Goal: Transaction & Acquisition: Subscribe to service/newsletter

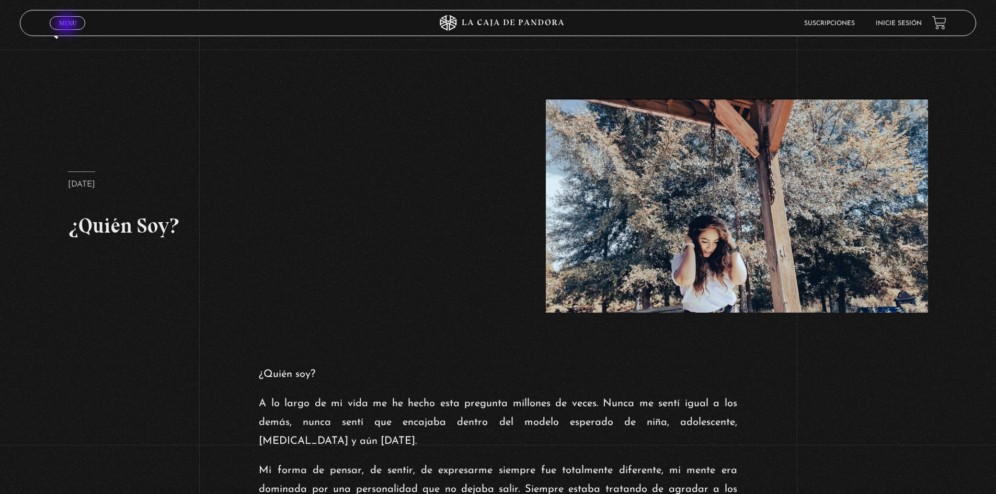
click at [67, 25] on span "Menu" at bounding box center [67, 23] width 17 height 6
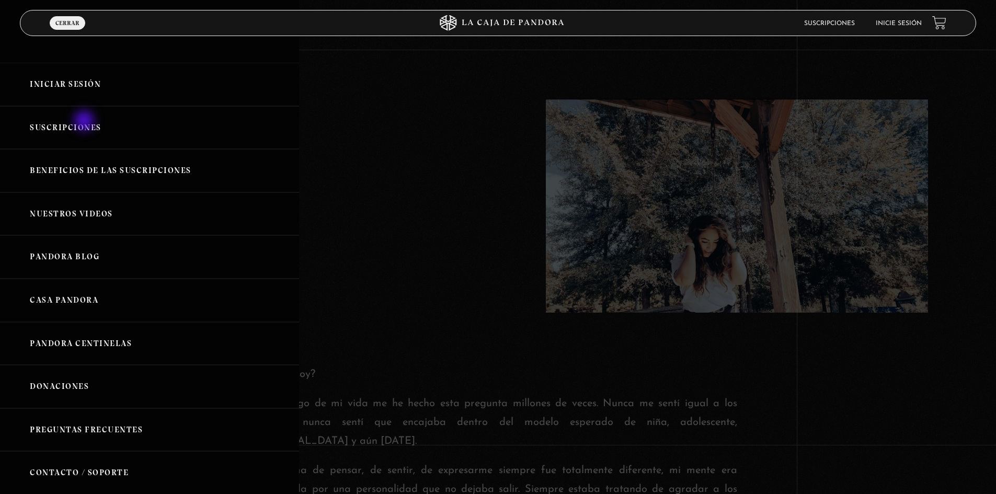
click at [85, 122] on link "Suscripciones" at bounding box center [149, 127] width 299 height 43
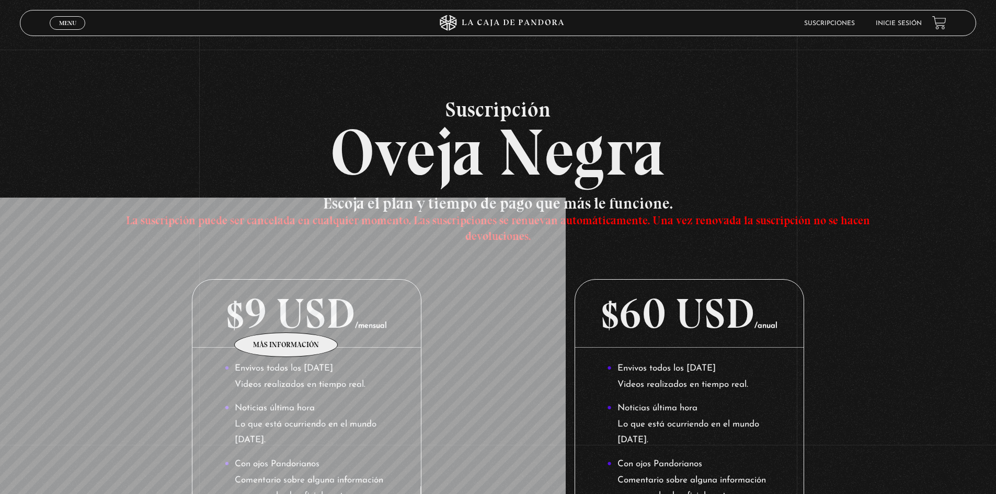
click at [287, 317] on p "$9 USD /mensual" at bounding box center [306, 314] width 228 height 68
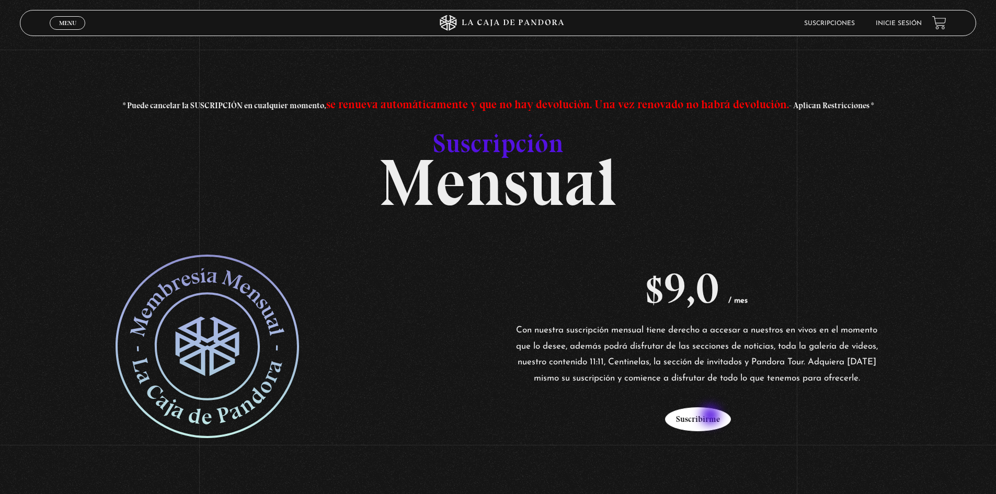
click at [712, 417] on button "Suscribirme" at bounding box center [698, 419] width 66 height 24
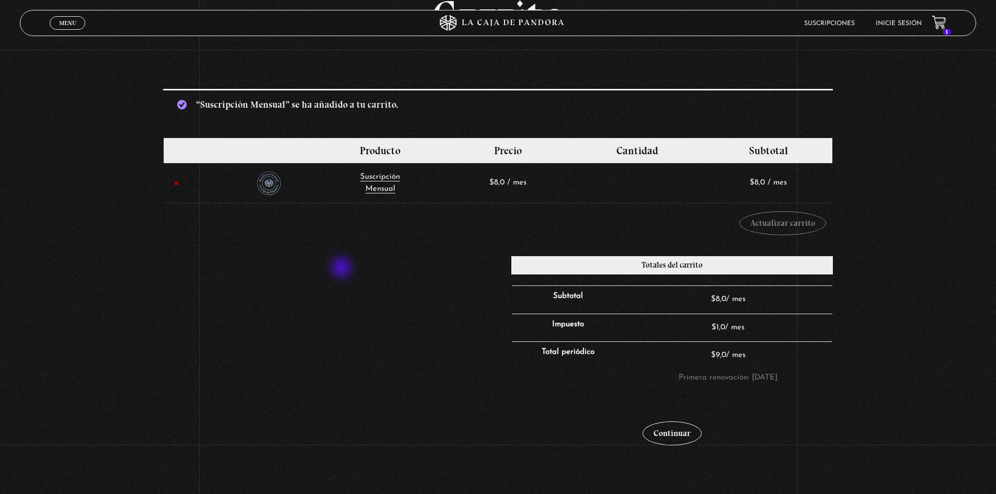
scroll to position [105, 0]
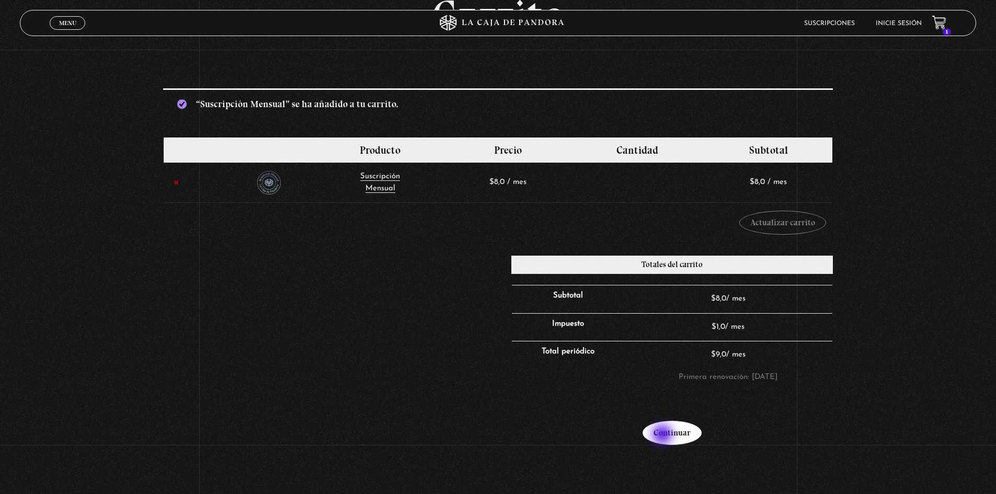
click at [664, 436] on link "Continuar" at bounding box center [672, 433] width 59 height 24
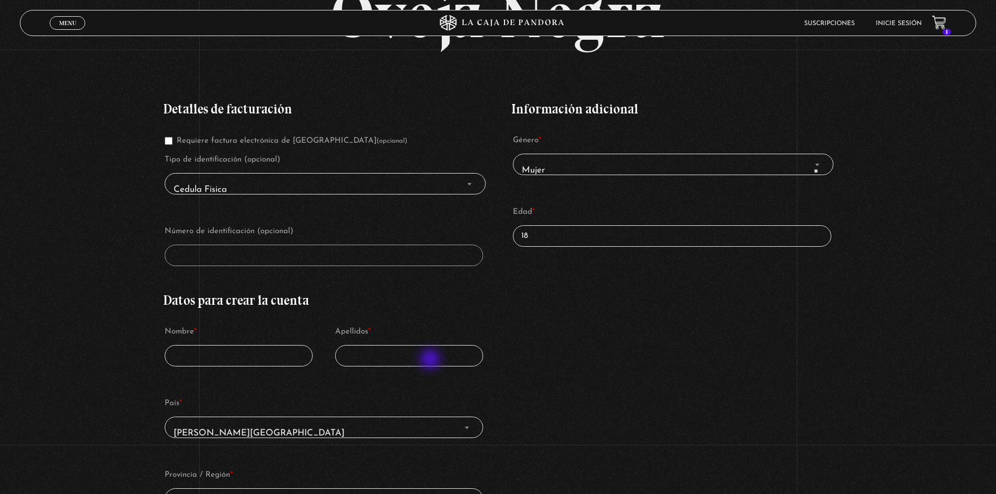
scroll to position [157, 0]
click at [237, 182] on span "Cedula Fisica" at bounding box center [324, 189] width 311 height 24
click at [246, 189] on span "Cedula Fisica" at bounding box center [324, 189] width 311 height 24
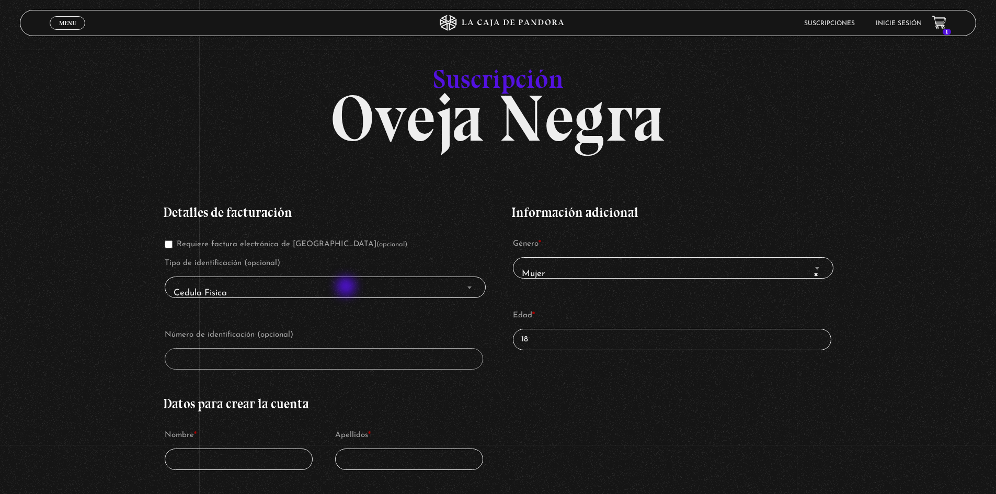
scroll to position [52, 0]
click at [295, 293] on span "Cedula Fisica" at bounding box center [324, 294] width 311 height 24
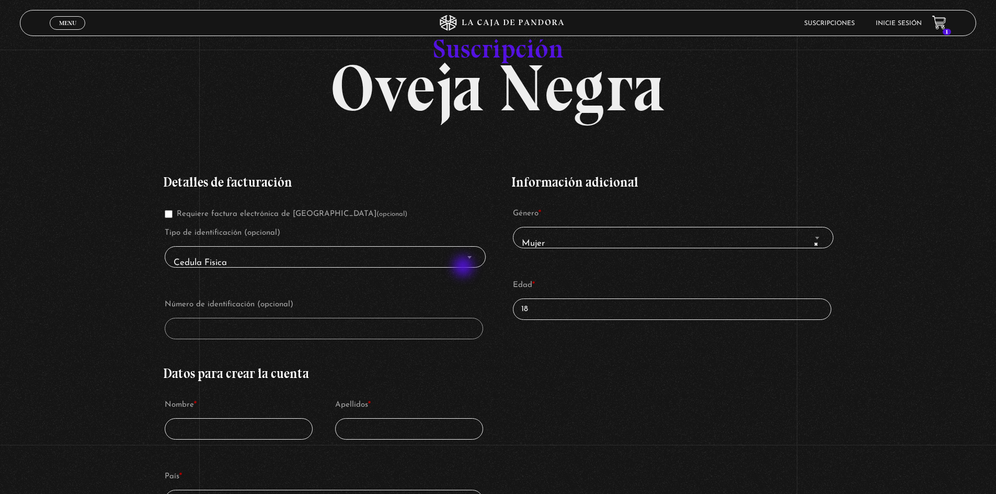
scroll to position [105, 0]
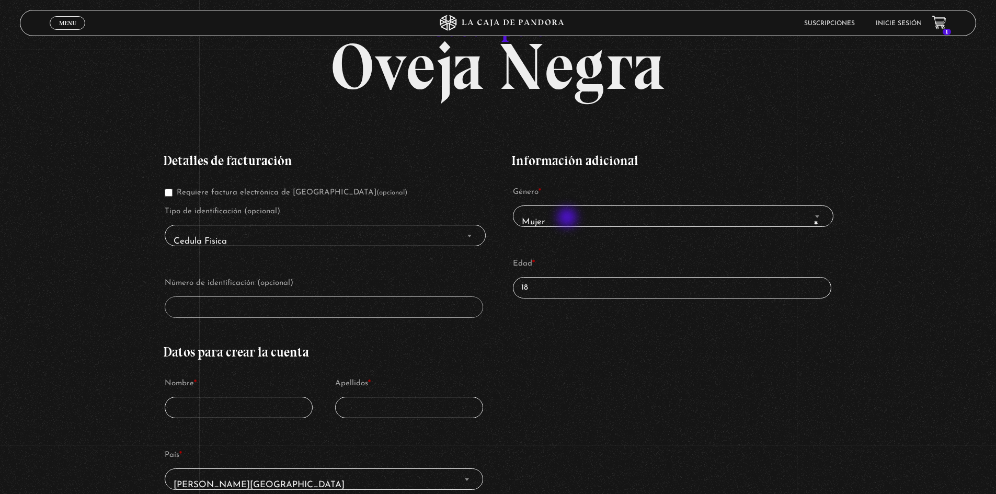
click at [568, 219] on span "× Mujer" at bounding box center [673, 222] width 311 height 24
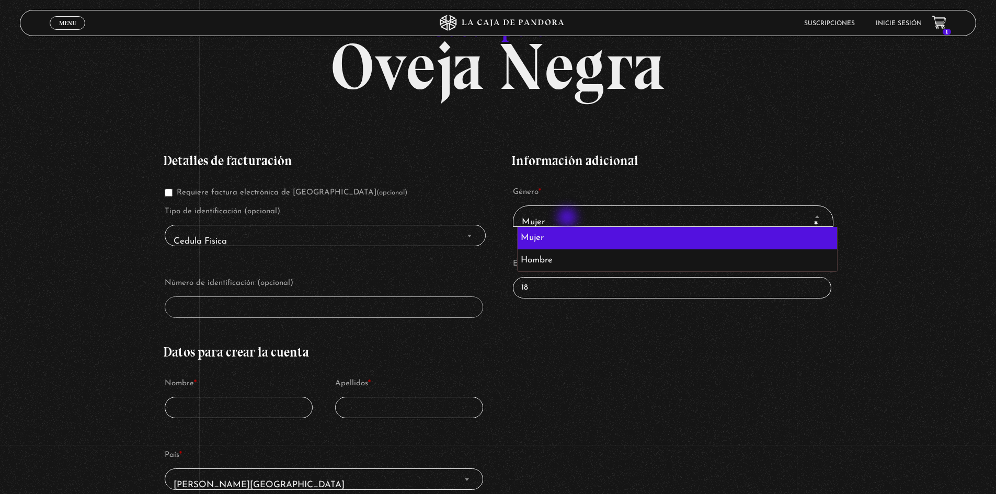
click at [568, 219] on span "× Mujer" at bounding box center [673, 222] width 311 height 24
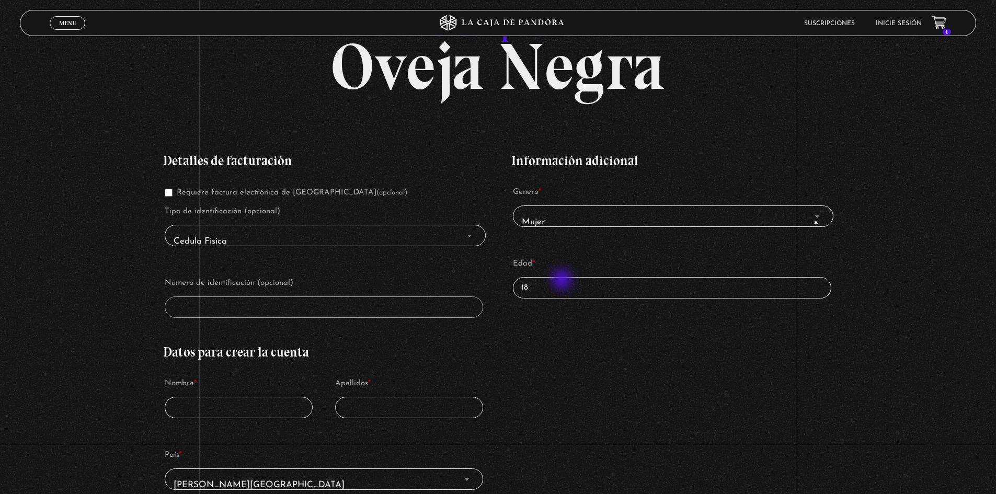
click at [563, 281] on input "18" at bounding box center [672, 287] width 318 height 21
click at [696, 285] on input "18" at bounding box center [672, 287] width 318 height 21
drag, startPoint x: 591, startPoint y: 294, endPoint x: 435, endPoint y: 294, distance: 155.8
type input "30"
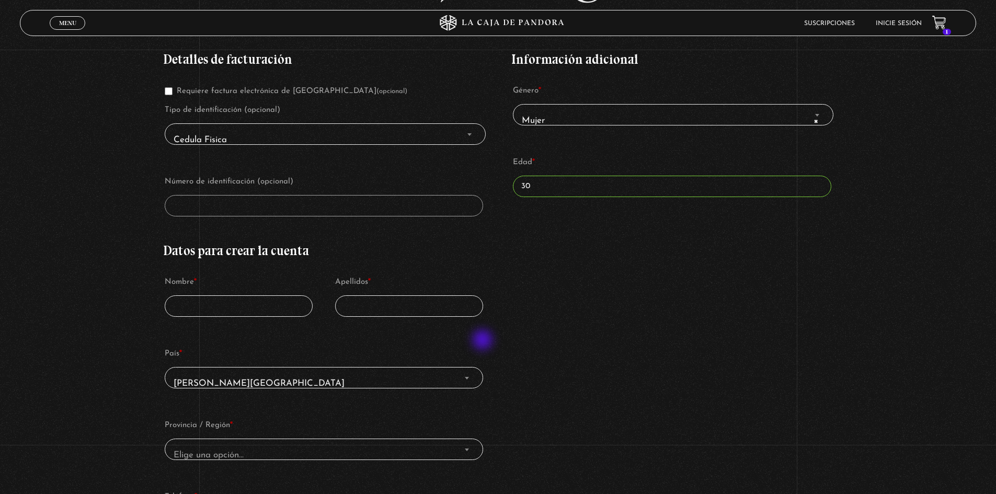
scroll to position [209, 0]
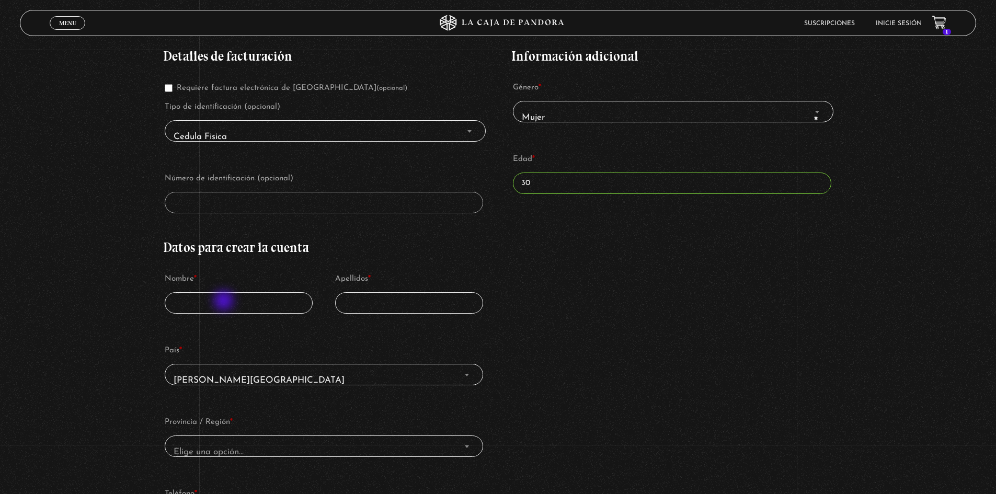
click at [225, 302] on input "Nombre *" at bounding box center [239, 302] width 148 height 21
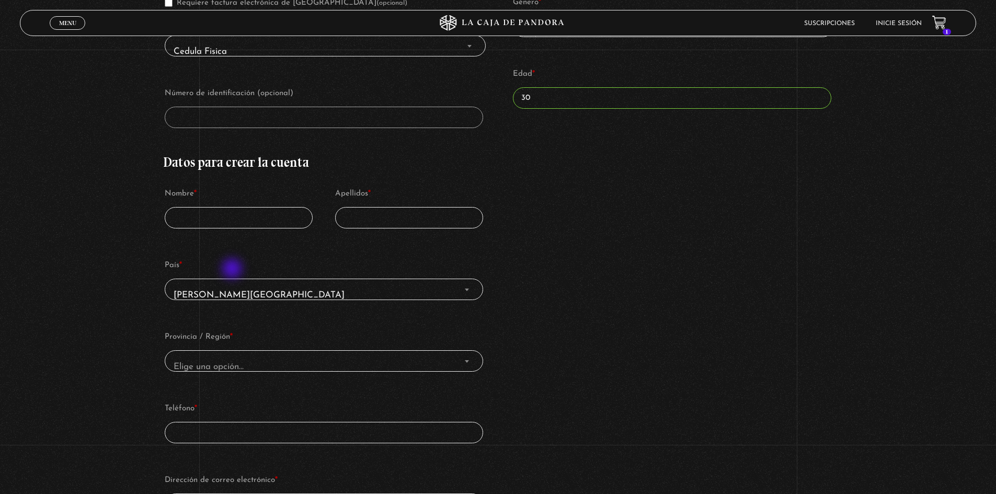
scroll to position [314, 0]
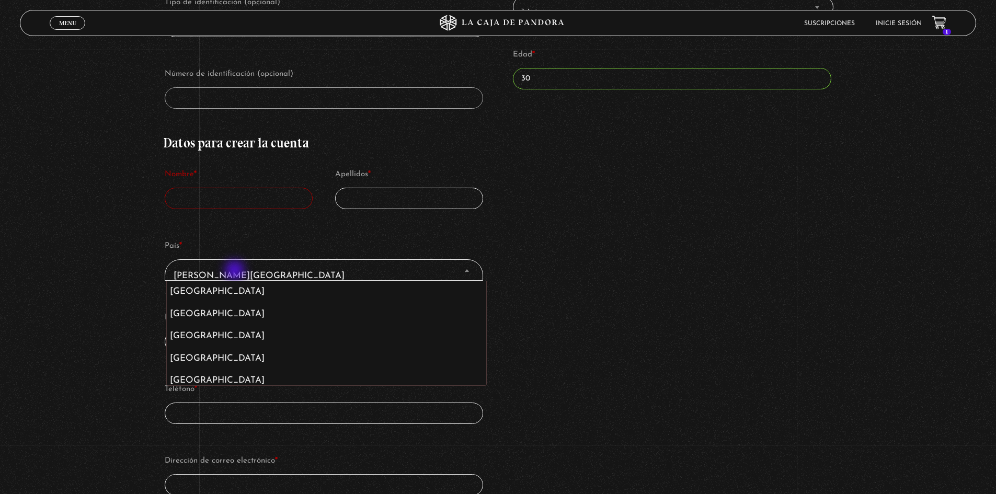
click at [236, 271] on span "Costa Rica" at bounding box center [323, 276] width 308 height 24
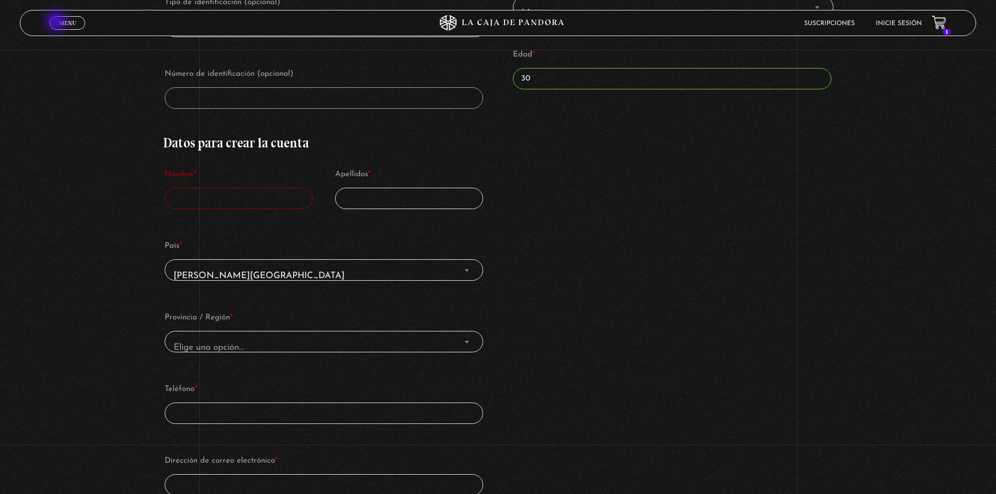
click at [58, 22] on link "Menu Cerrar" at bounding box center [68, 23] width 36 height 14
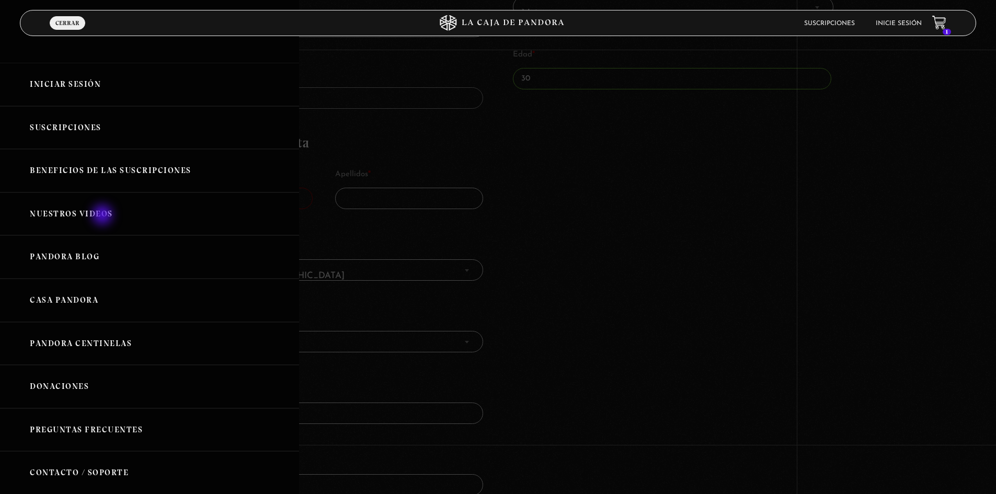
click at [104, 216] on link "Nuestros Videos" at bounding box center [149, 213] width 299 height 43
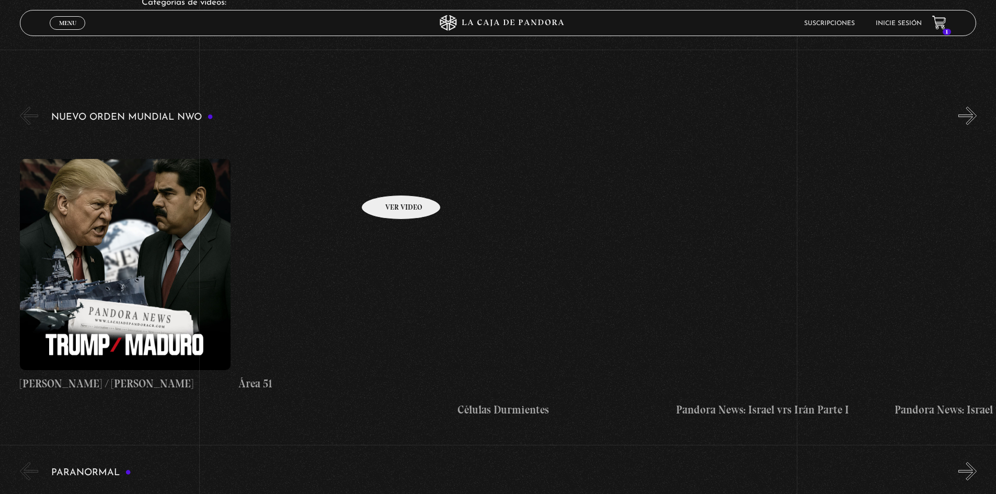
scroll to position [157, 0]
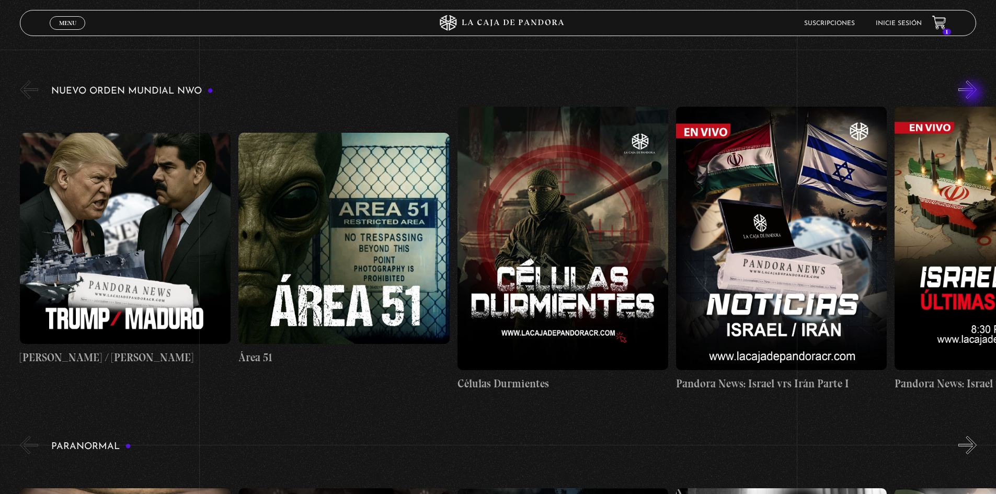
click at [973, 94] on button "»" at bounding box center [967, 90] width 18 height 18
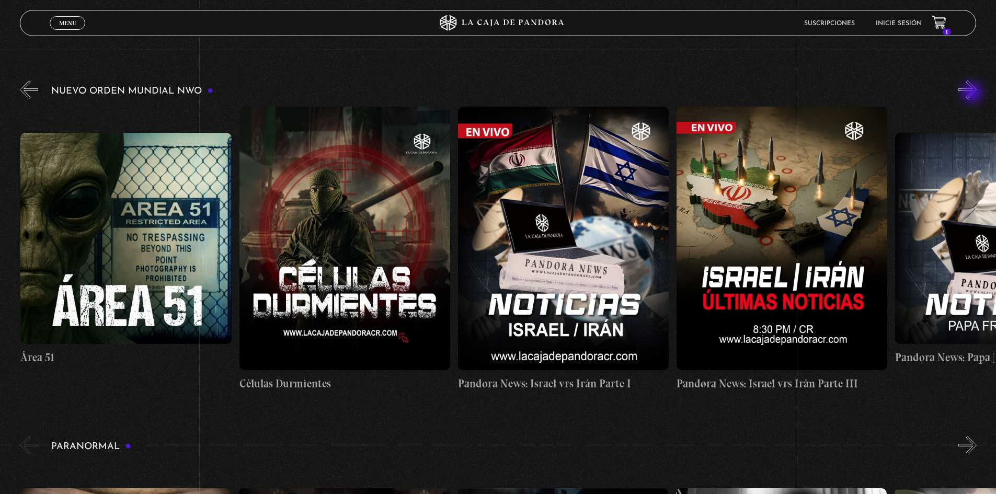
click at [973, 94] on button "»" at bounding box center [967, 90] width 18 height 18
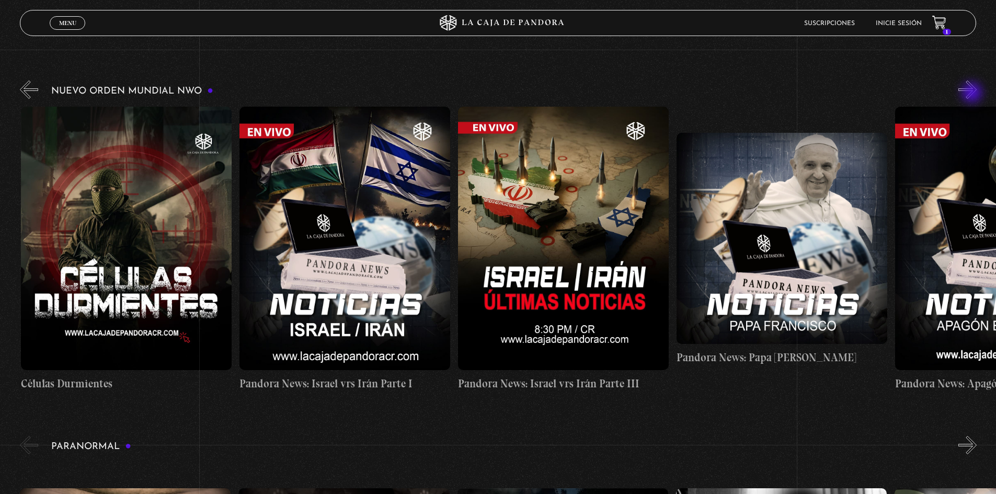
click at [973, 94] on button "»" at bounding box center [967, 90] width 18 height 18
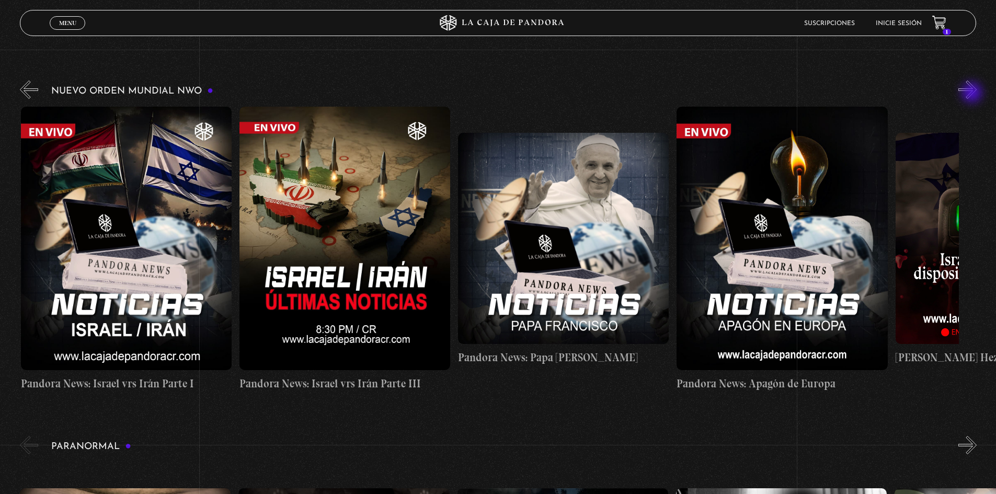
click at [973, 94] on button "»" at bounding box center [967, 90] width 18 height 18
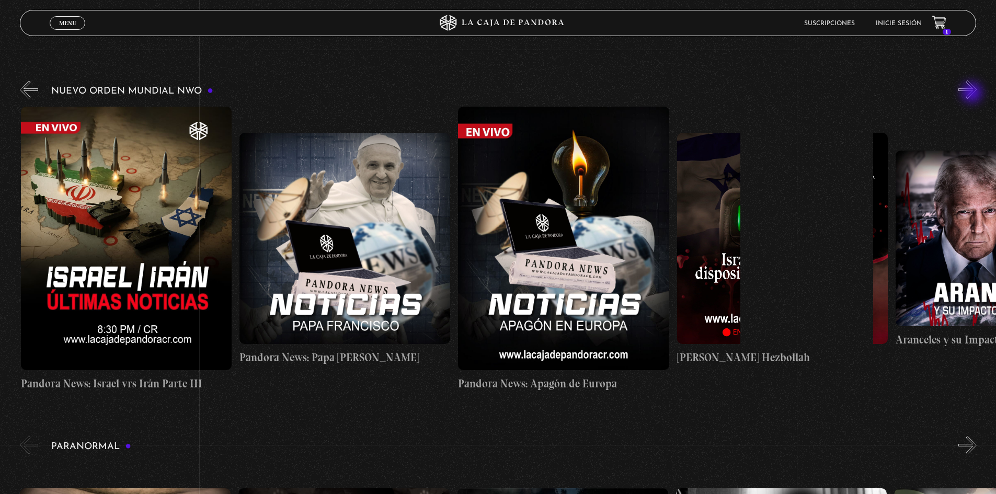
click at [973, 94] on button "»" at bounding box center [967, 90] width 18 height 18
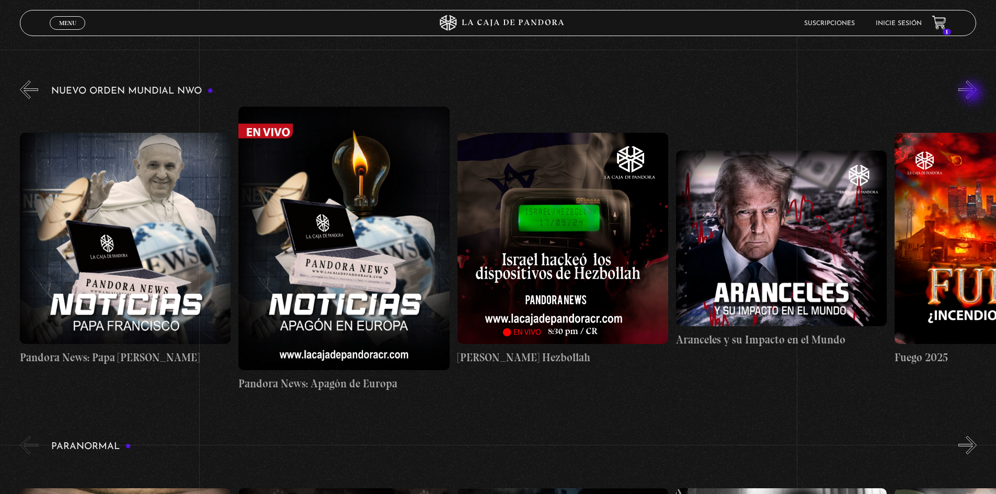
click at [973, 94] on button "»" at bounding box center [967, 90] width 18 height 18
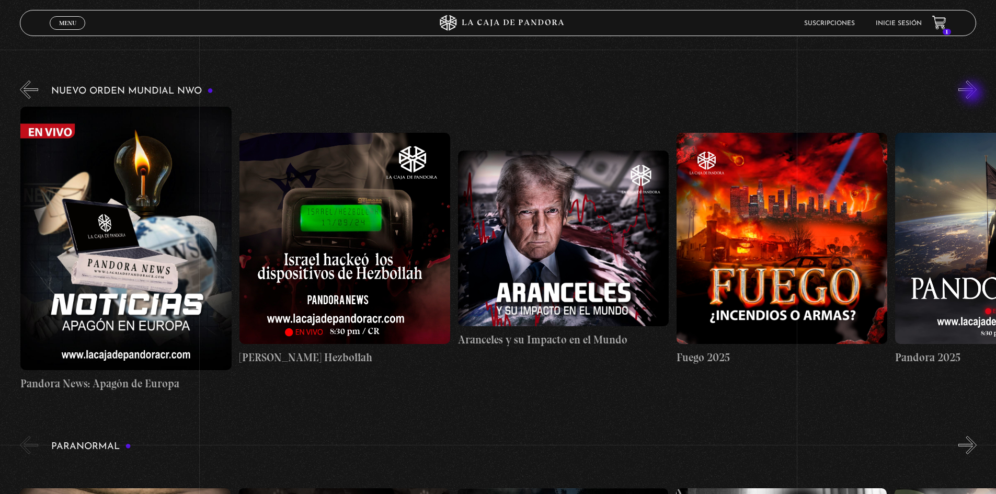
click at [973, 94] on button "»" at bounding box center [967, 90] width 18 height 18
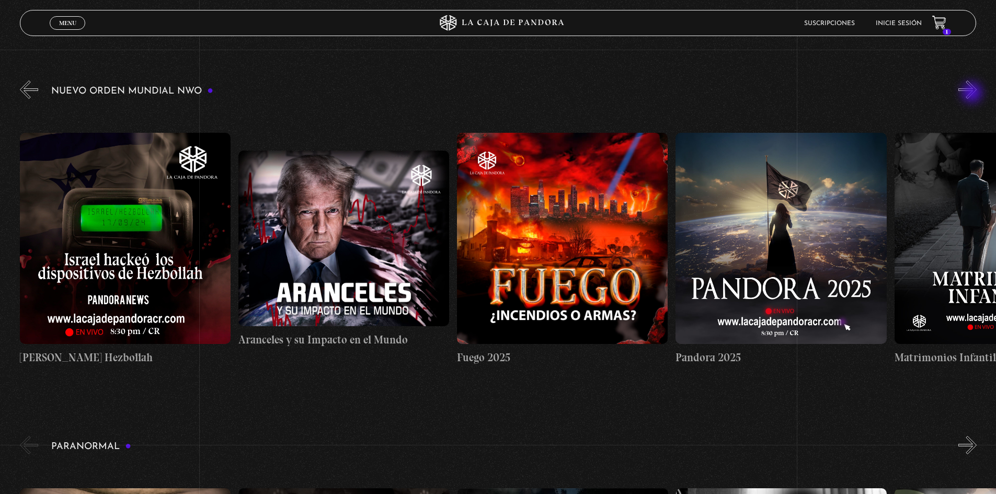
click at [973, 94] on button "»" at bounding box center [967, 90] width 18 height 18
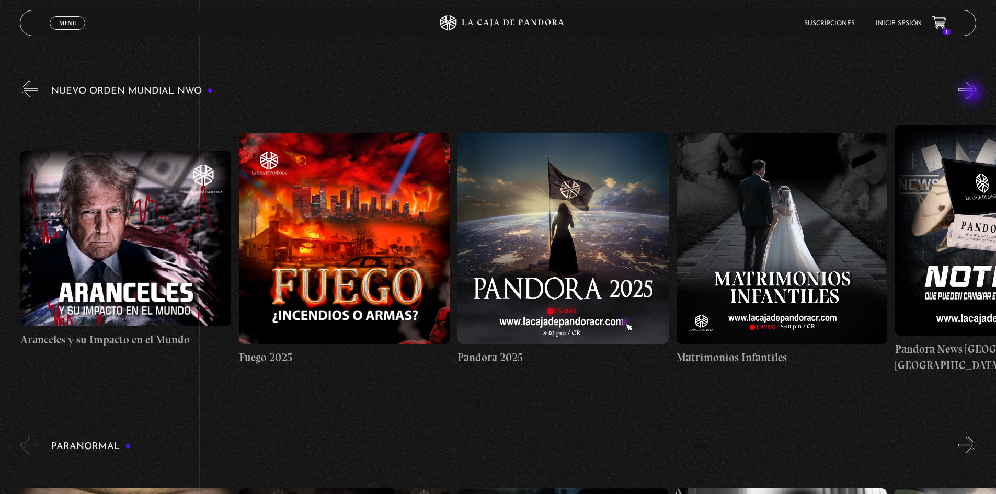
scroll to position [0, 1750]
click at [977, 86] on button "»" at bounding box center [967, 90] width 18 height 18
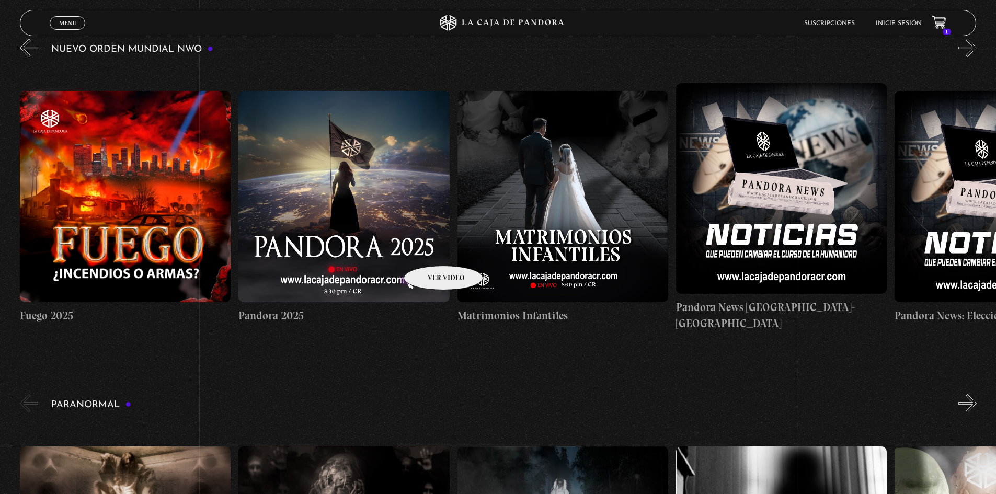
scroll to position [471, 0]
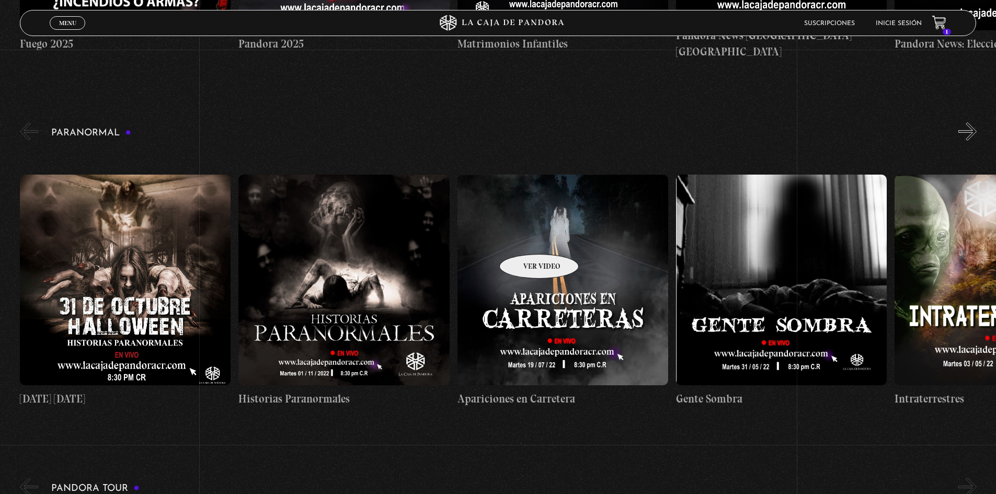
click at [525, 238] on figure at bounding box center [563, 280] width 211 height 211
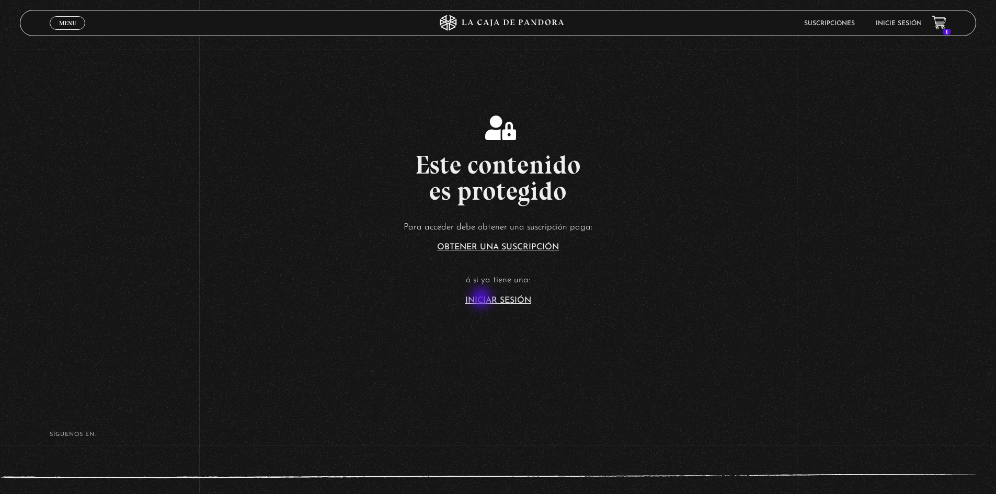
click at [483, 299] on link "Iniciar Sesión" at bounding box center [498, 300] width 66 height 8
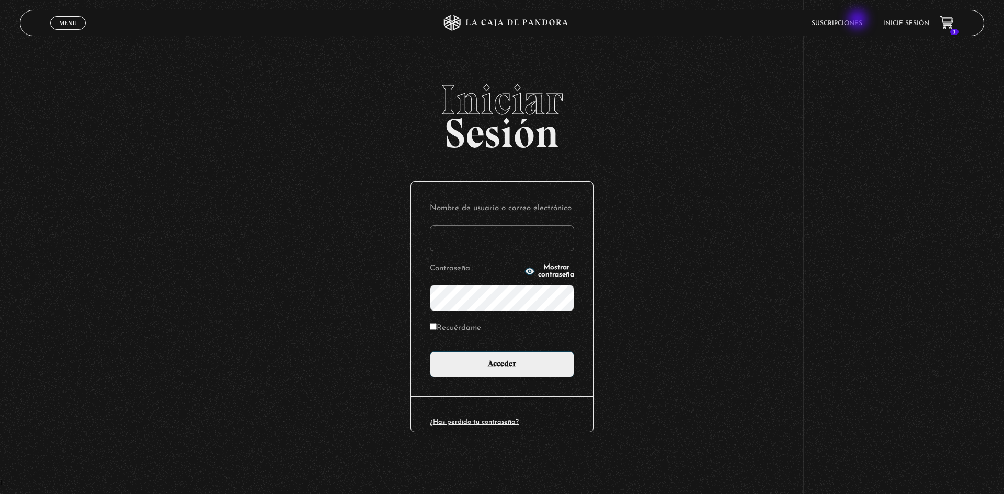
click at [859, 20] on link "Suscripciones" at bounding box center [836, 23] width 51 height 6
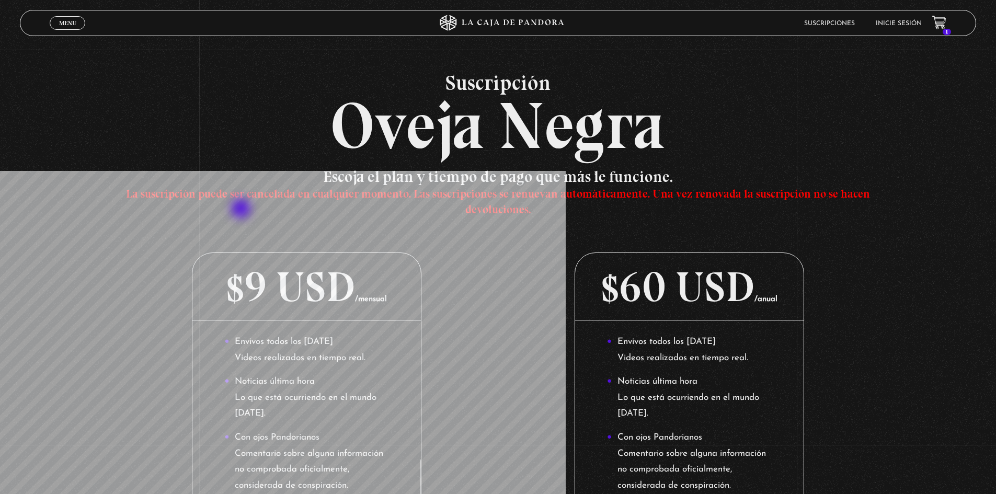
scroll to position [52, 0]
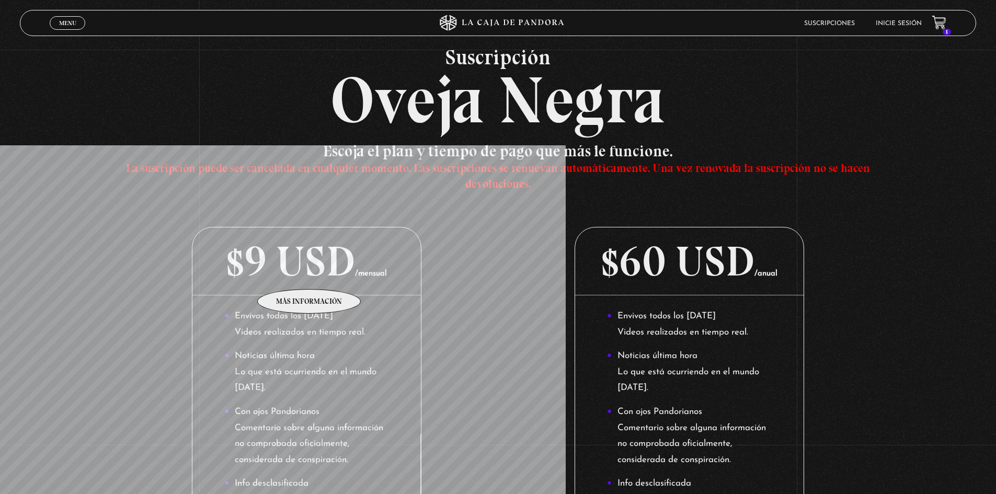
click at [310, 273] on p "$9 USD /mensual" at bounding box center [306, 261] width 228 height 68
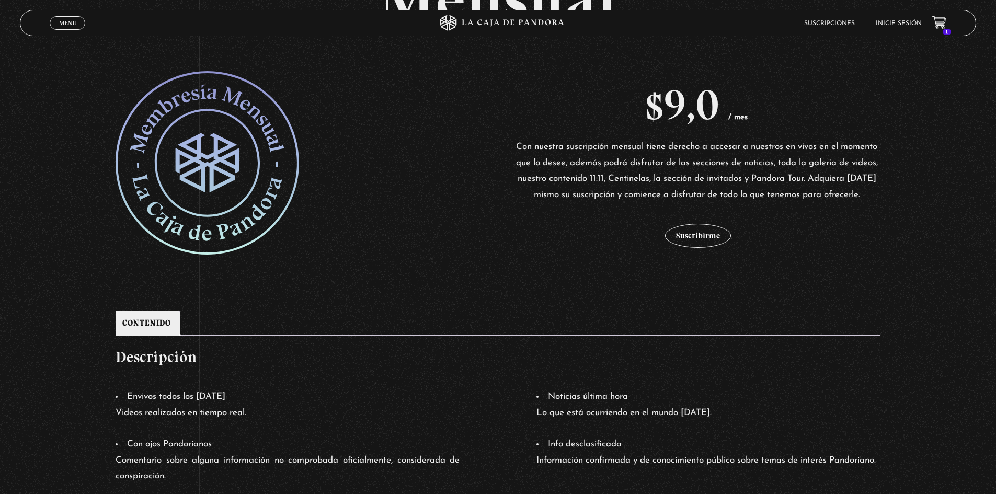
scroll to position [209, 0]
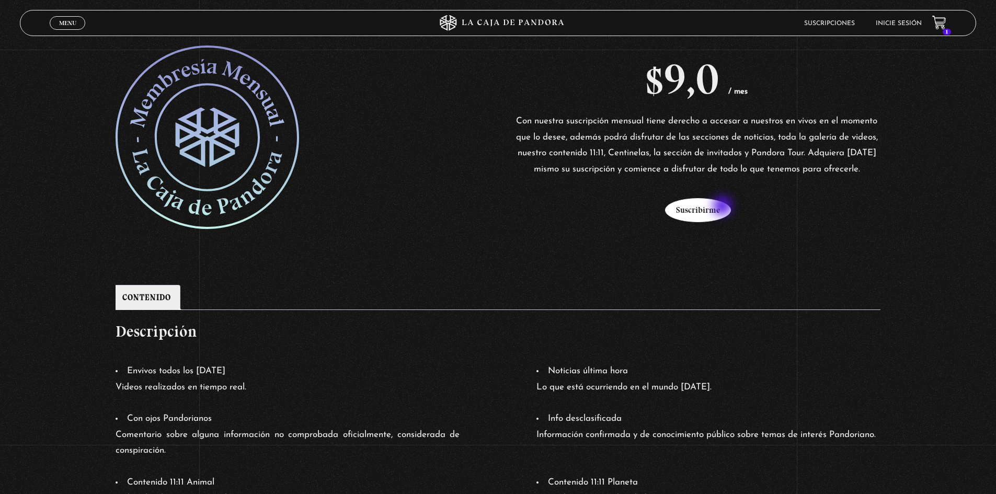
click at [724, 207] on button "Suscribirme" at bounding box center [698, 210] width 66 height 24
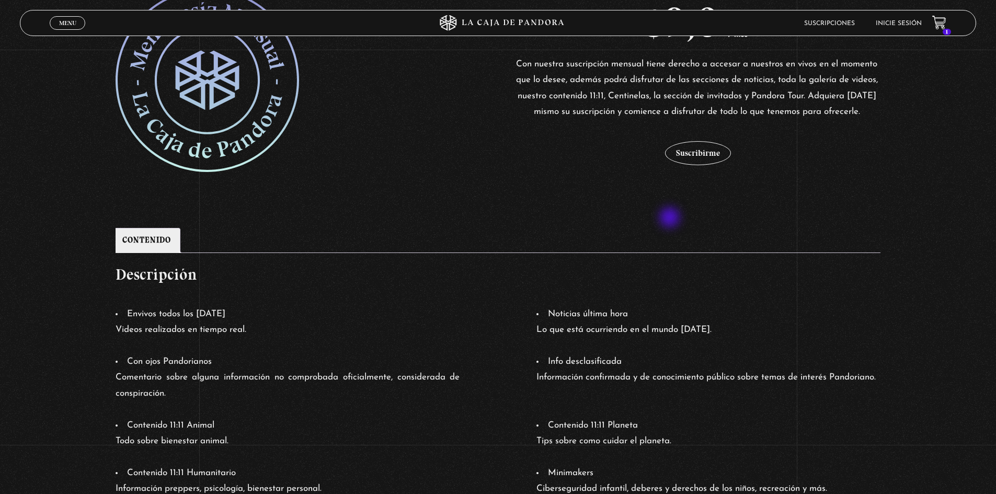
scroll to position [355, 0]
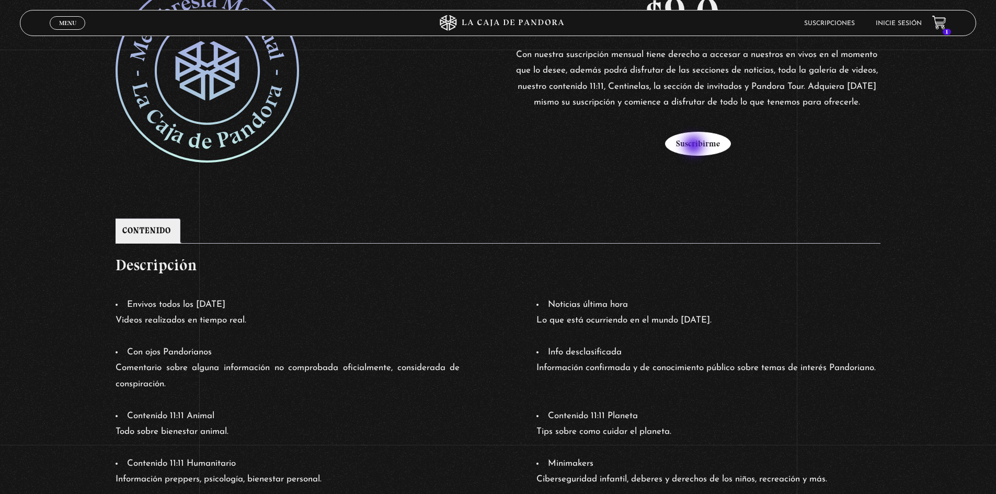
click at [695, 146] on button "Suscribirme" at bounding box center [698, 144] width 66 height 24
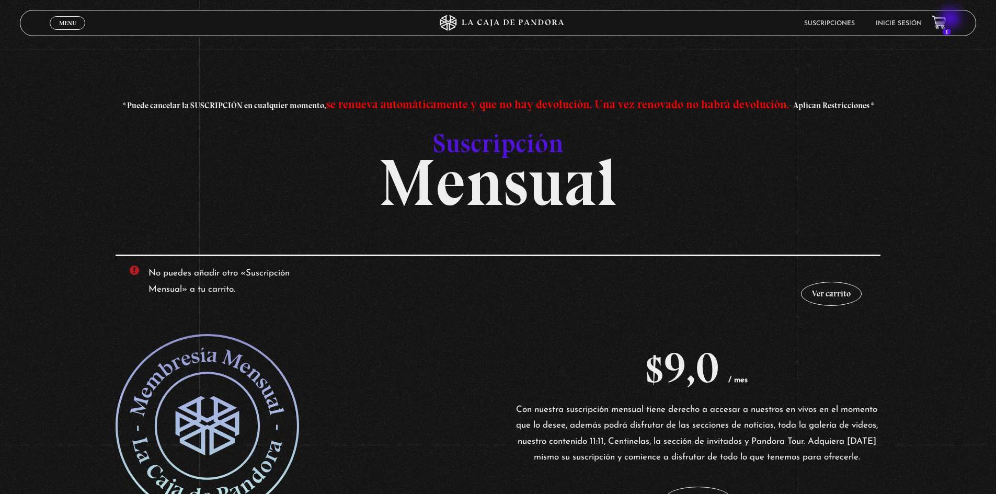
click at [945, 19] on icon at bounding box center [939, 20] width 10 height 5
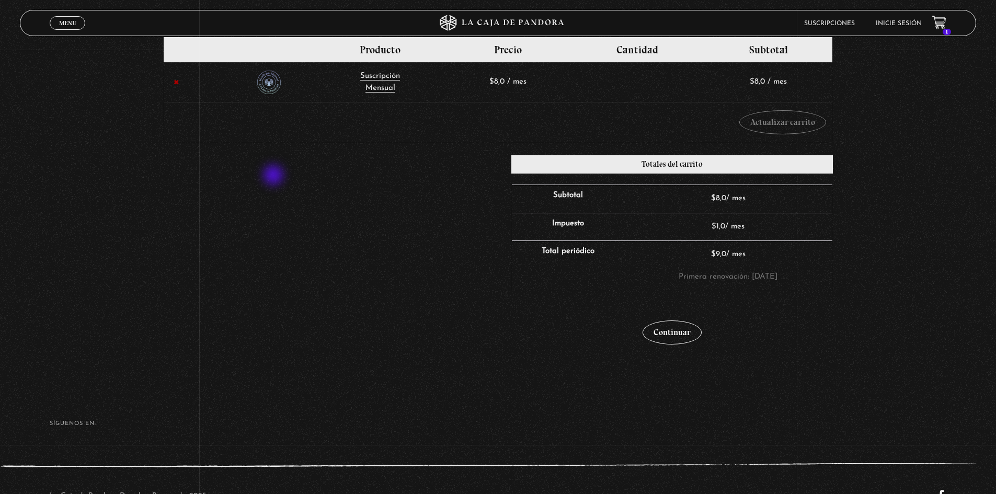
scroll to position [157, 0]
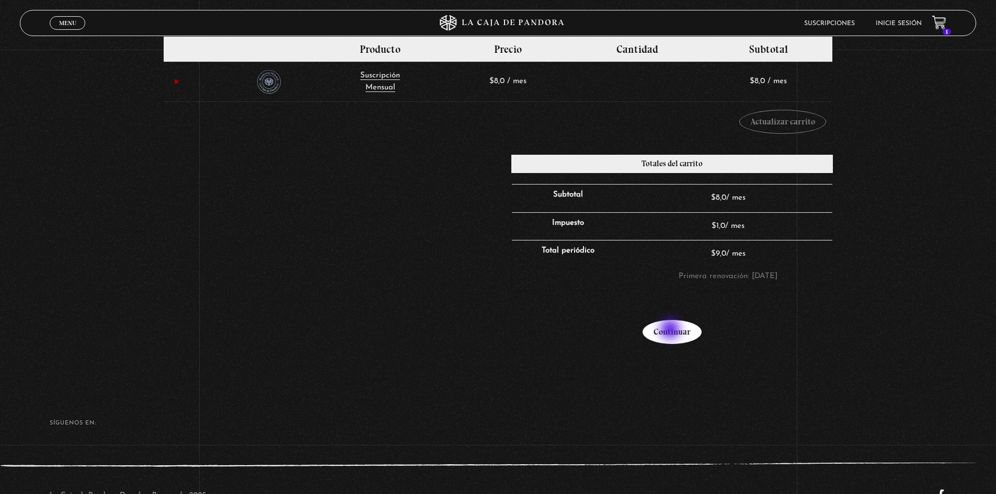
click at [671, 330] on link "Continuar" at bounding box center [672, 332] width 59 height 24
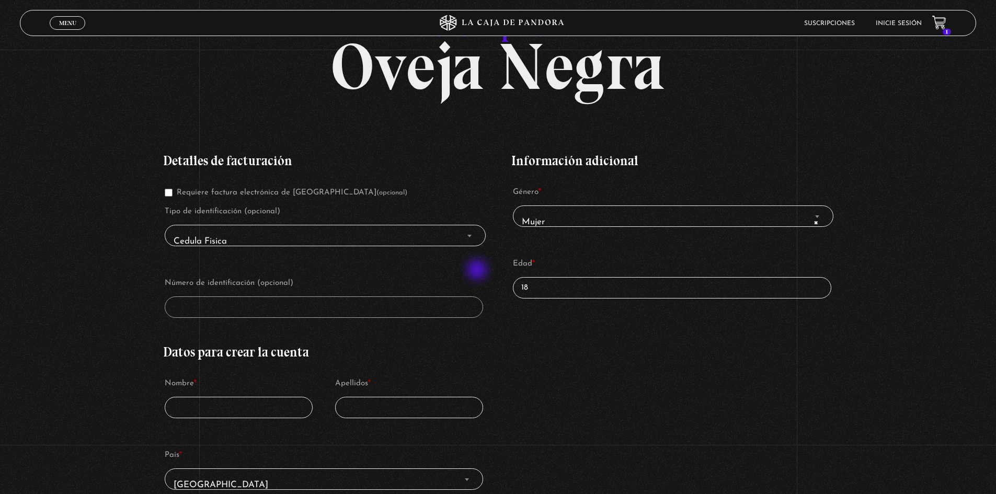
scroll to position [157, 0]
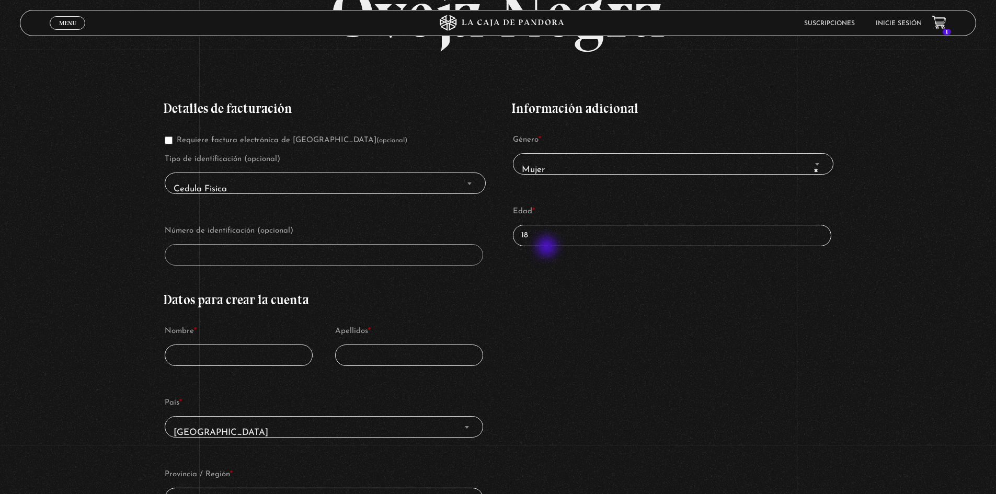
click at [548, 248] on div "Información adicional Género * Mujer Hombre × Mujer Edad * 18" at bounding box center [671, 180] width 321 height 188
drag, startPoint x: 548, startPoint y: 238, endPoint x: 453, endPoint y: 235, distance: 95.2
click at [453, 235] on div "Detalles de facturación Requiere factura electrónica de Costa Rica (opcional) T…" at bounding box center [497, 454] width 669 height 737
type input "30"
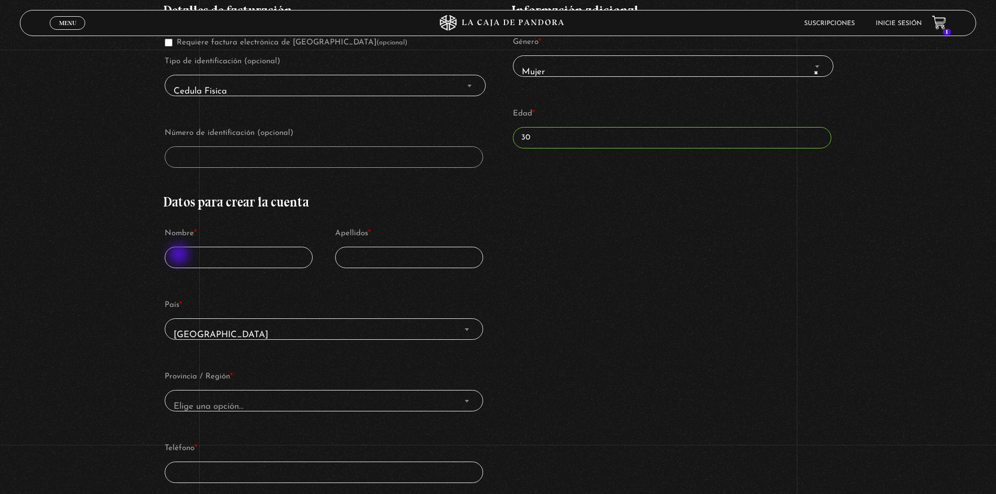
scroll to position [261, 0]
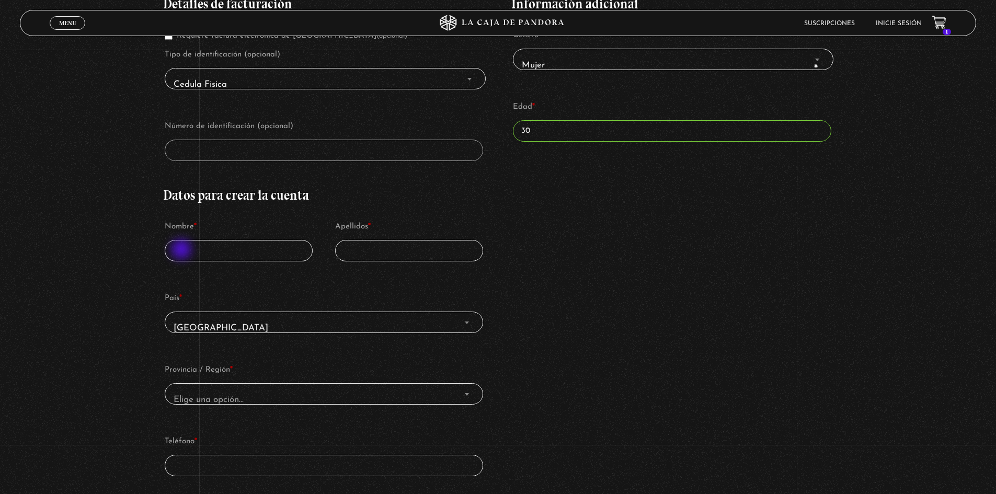
click at [182, 250] on input "Nombre *" at bounding box center [239, 250] width 148 height 21
type input "KENIA"
click at [365, 244] on input "Apellidos *" at bounding box center [409, 250] width 148 height 21
type input "LUNA"
drag, startPoint x: 216, startPoint y: 253, endPoint x: 77, endPoint y: 236, distance: 140.7
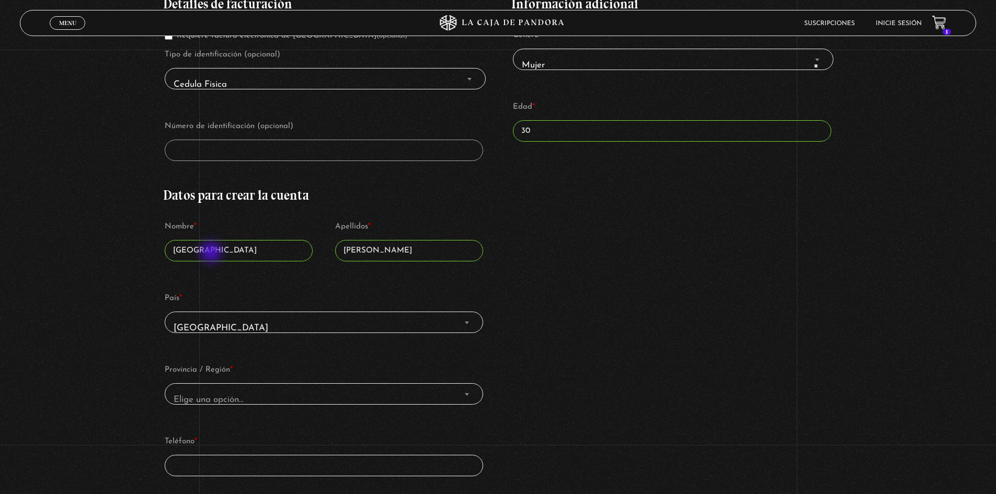
type input "PAOLA"
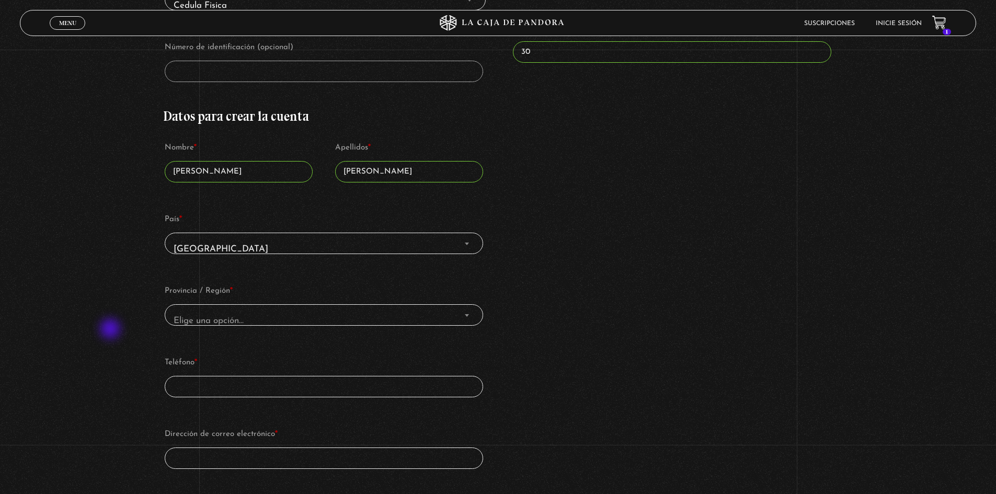
scroll to position [366, 0]
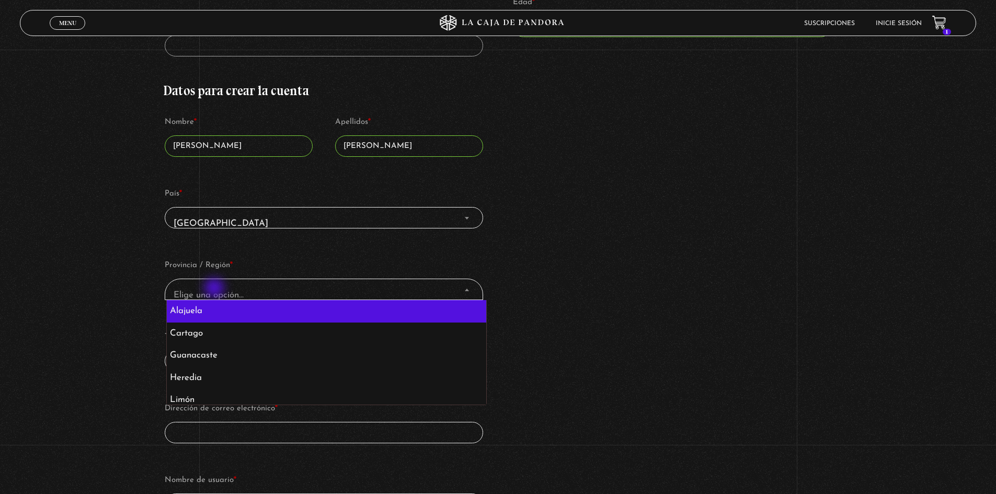
click at [215, 289] on span "Elige una opción…" at bounding box center [323, 295] width 308 height 24
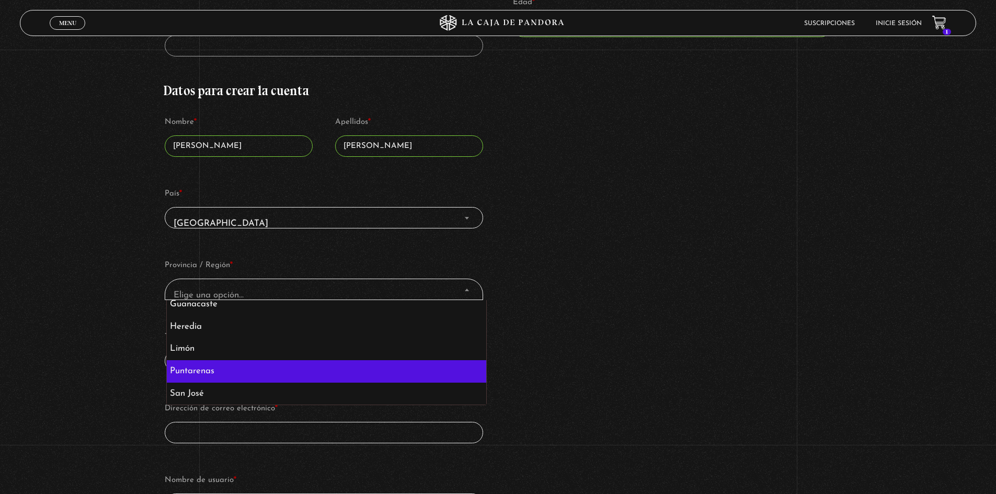
scroll to position [0, 0]
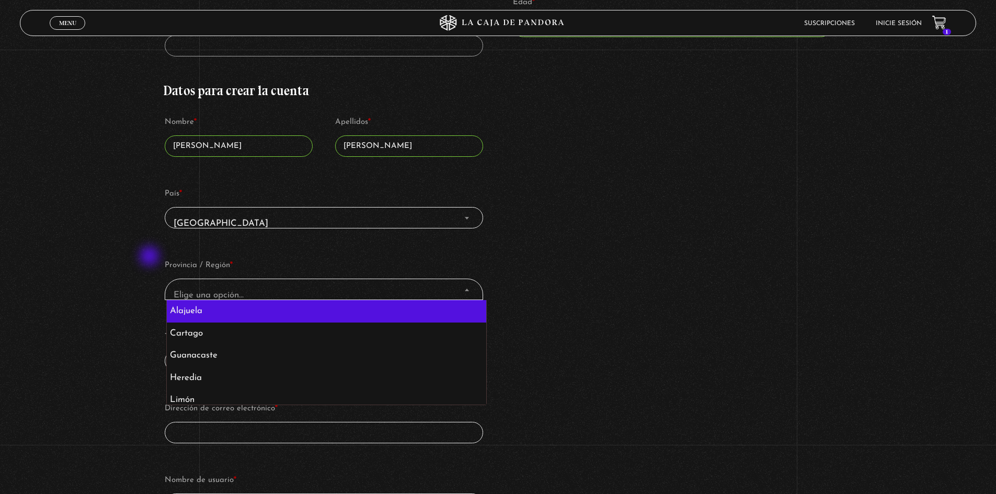
click at [150, 257] on div "Suscripción Oveja Negra Si ya eres cliente, por favor, rellena tus datos a cont…" at bounding box center [498, 456] width 996 height 1446
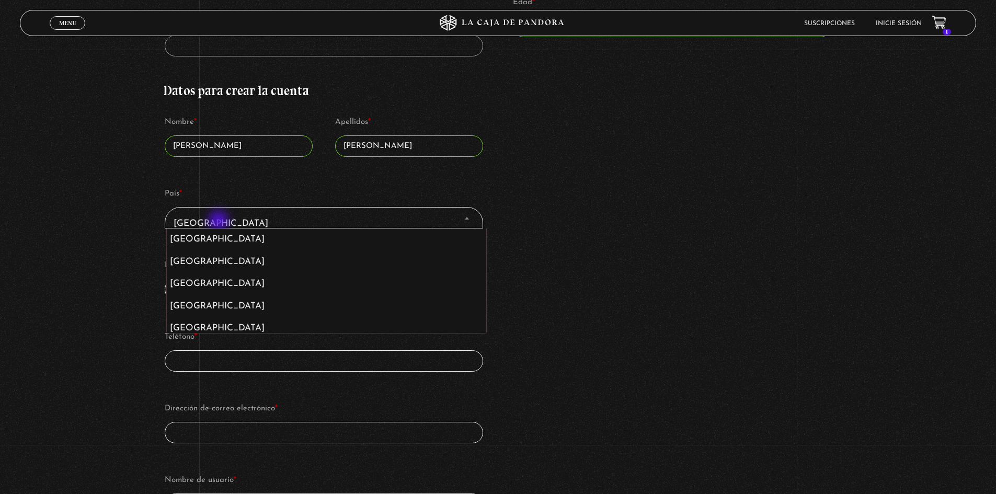
click at [220, 222] on span "Costa Rica" at bounding box center [323, 224] width 308 height 24
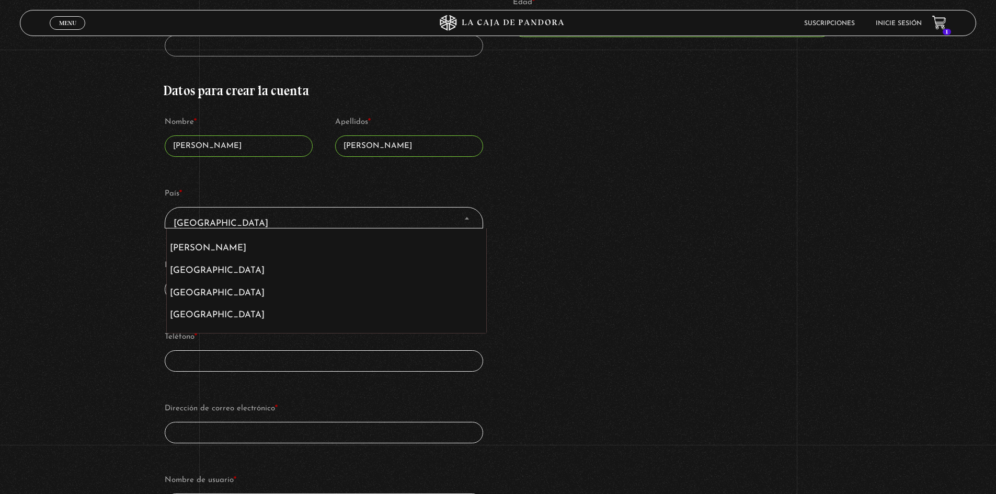
scroll to position [3414, 0]
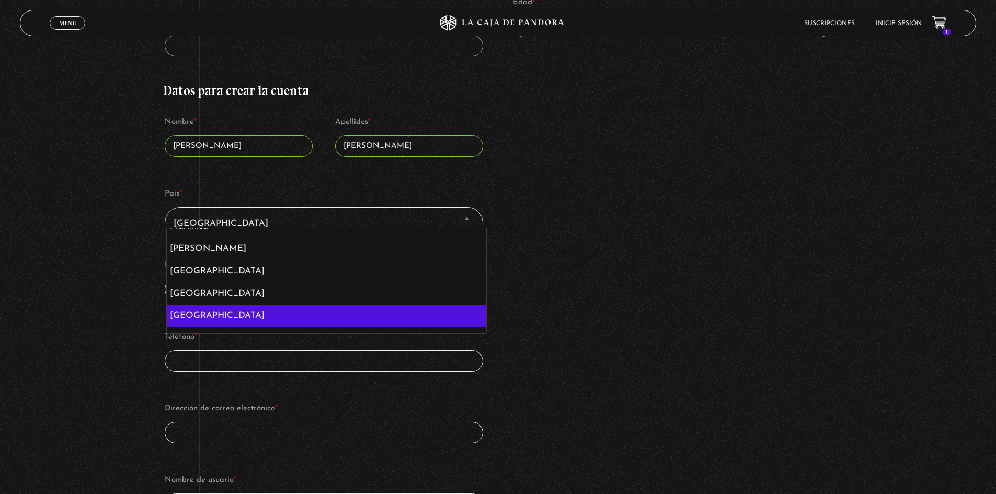
select select "MX"
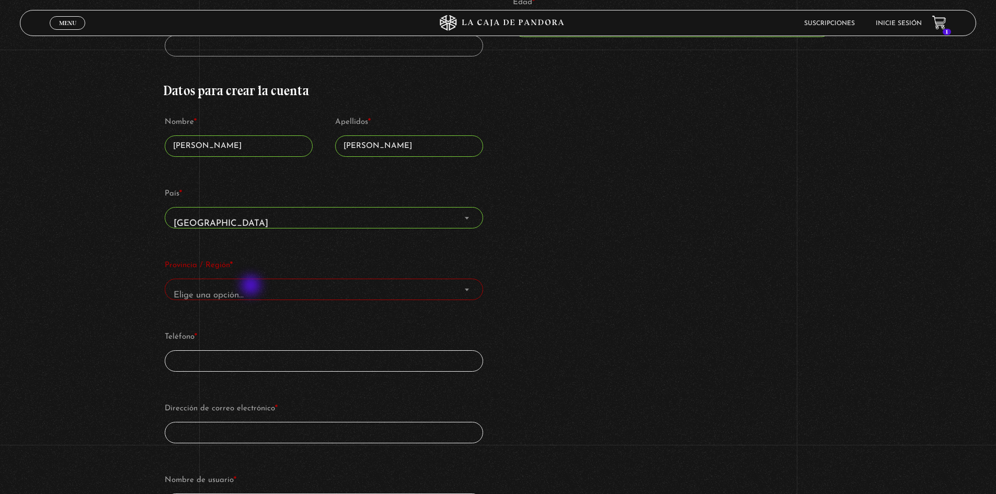
click at [253, 287] on span "Elige una opción…" at bounding box center [323, 295] width 308 height 24
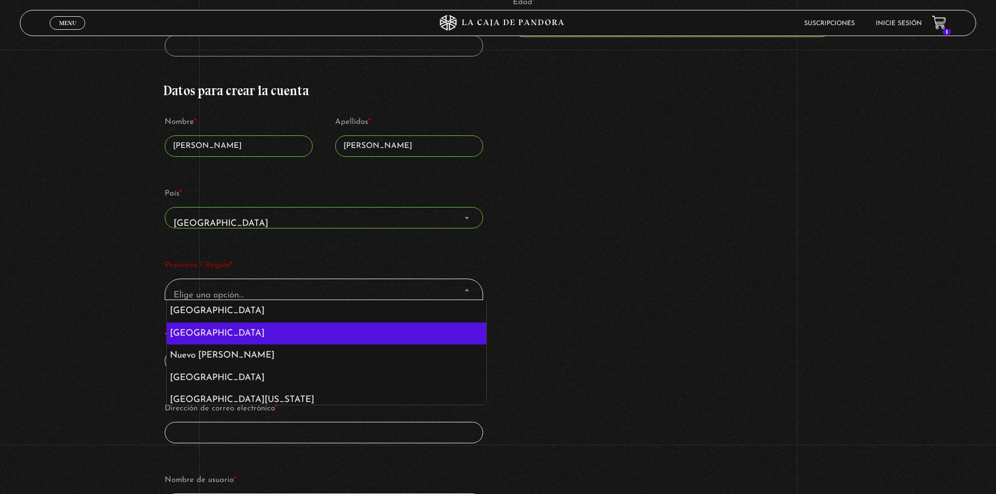
select select "JA"
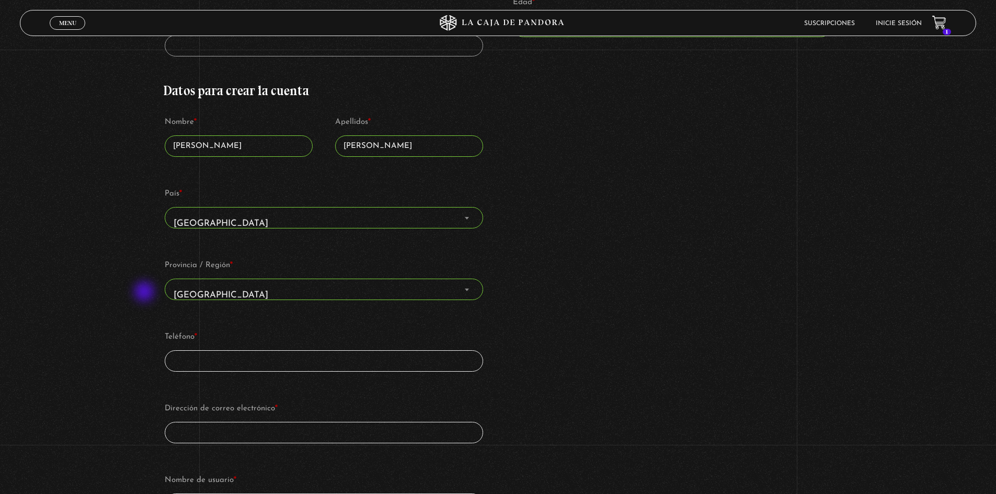
click at [145, 293] on div "Suscripción Oveja Negra Si ya eres cliente, por favor, rellena tus datos a cont…" at bounding box center [498, 456] width 996 height 1446
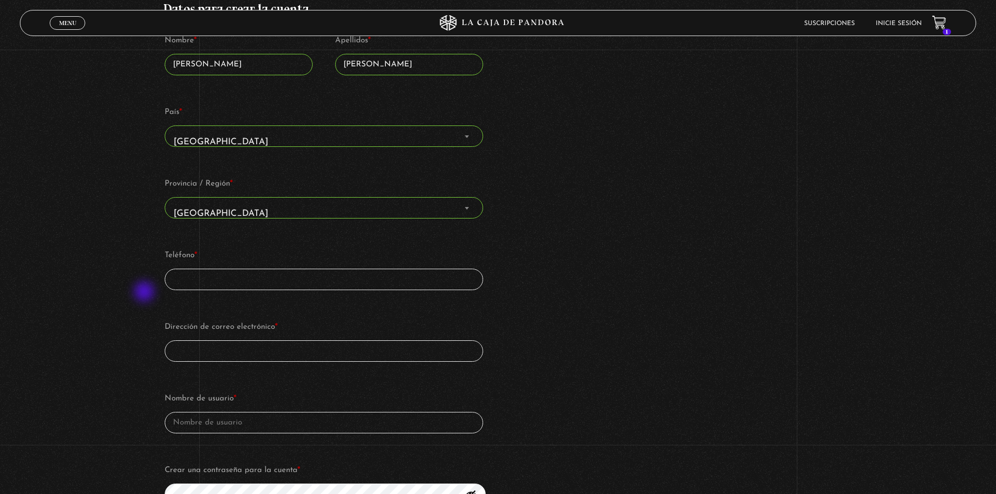
scroll to position [471, 0]
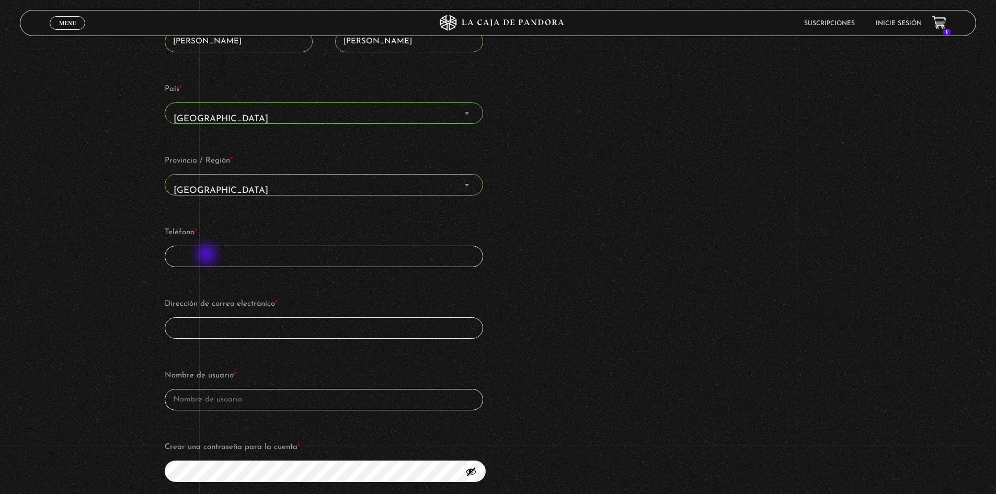
click at [208, 255] on input "Teléfono *" at bounding box center [324, 256] width 318 height 21
type input "3316299478"
click at [133, 281] on div "Suscripción Oveja Negra Si ya eres cliente, por favor, rellena tus datos a cont…" at bounding box center [498, 351] width 996 height 1446
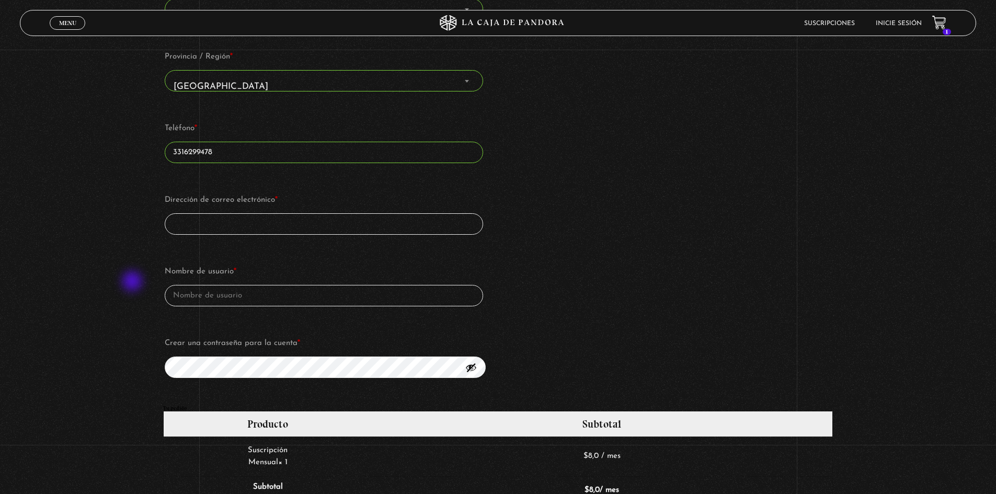
scroll to position [575, 0]
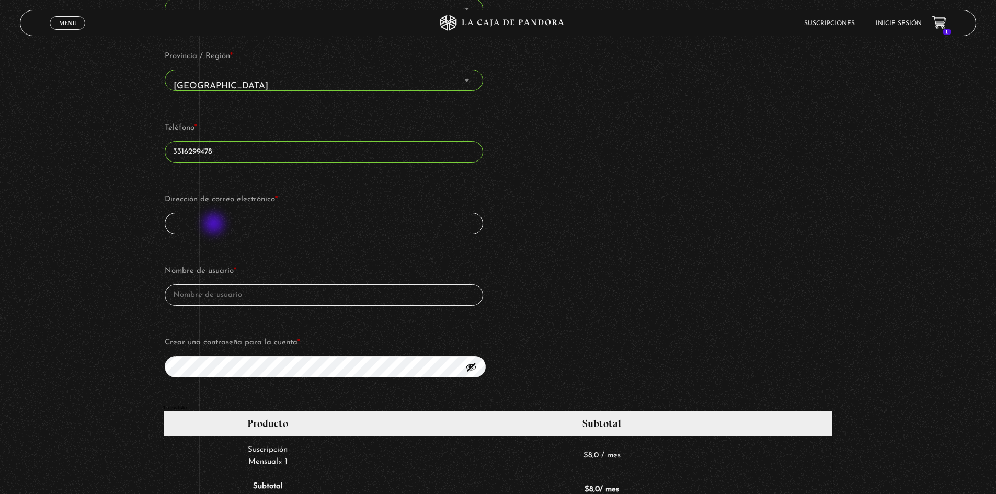
click at [215, 225] on input "Dirección de correo electrónico *" at bounding box center [324, 223] width 318 height 21
type input "keniapaolacl@gmail.com"
click at [236, 301] on input "Nombre de usuario *" at bounding box center [324, 294] width 318 height 21
type input "PAOLACL"
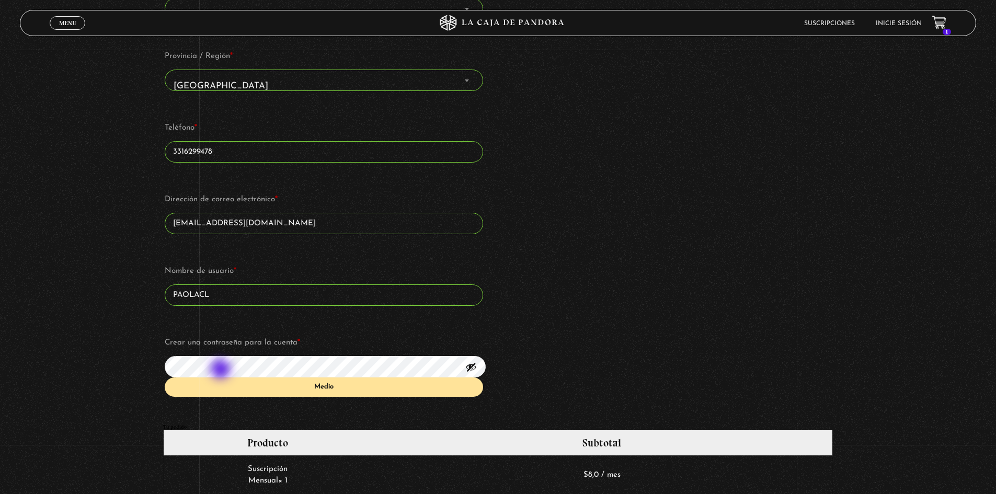
click at [135, 367] on div "Suscripción Oveja Negra Si ya eres cliente, por favor, rellena tus datos a cont…" at bounding box center [498, 256] width 996 height 1465
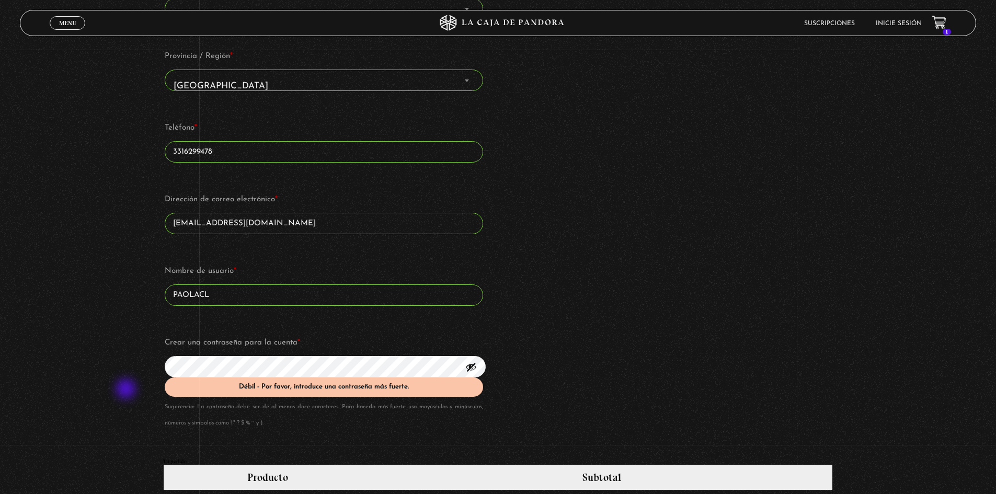
click at [124, 395] on div "Suscripción Oveja Negra Si ya eres cliente, por favor, rellena tus datos a cont…" at bounding box center [498, 274] width 996 height 1500
click at [106, 348] on div "Suscripción Oveja Negra Si ya eres cliente, por favor, rellena tus datos a cont…" at bounding box center [498, 274] width 996 height 1500
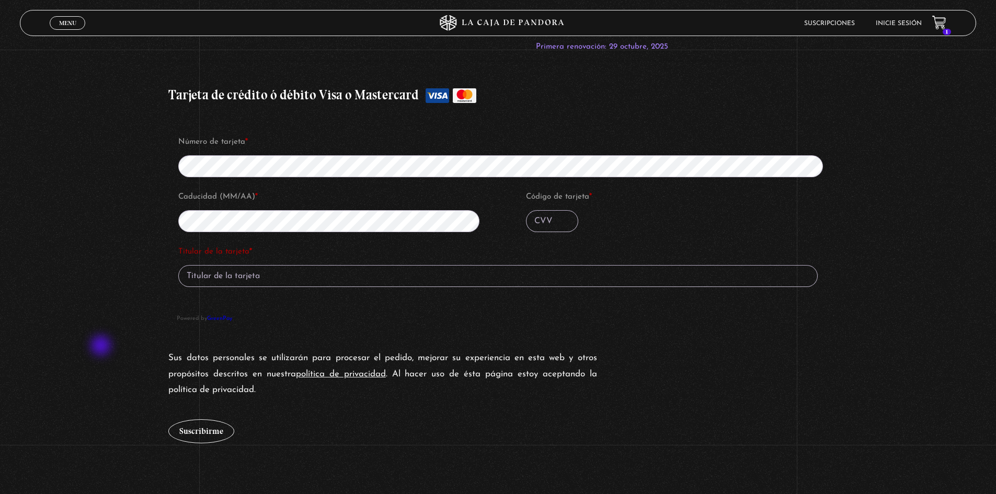
scroll to position [1098, 0]
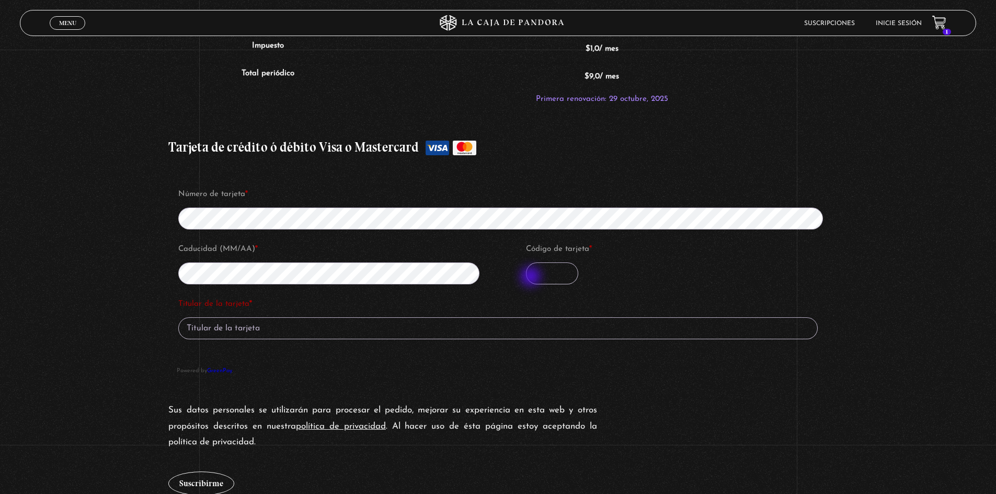
click at [533, 274] on input "Código de tarjeta *" at bounding box center [552, 273] width 52 height 22
type input "269"
click at [293, 333] on input "Titular de la tarjeta *" at bounding box center [497, 328] width 639 height 22
type input "KENIA PAOLA CARRILLO"
click at [167, 331] on ul "Tarjeta de crédito ó débito Visa o Mastercard Número de tarjeta * Caducidad (MM…" at bounding box center [497, 263] width 669 height 268
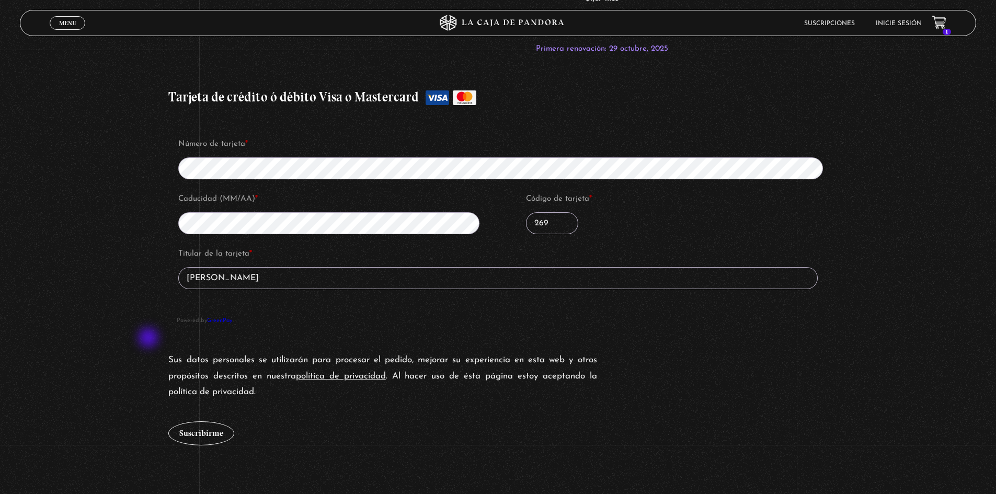
scroll to position [1150, 0]
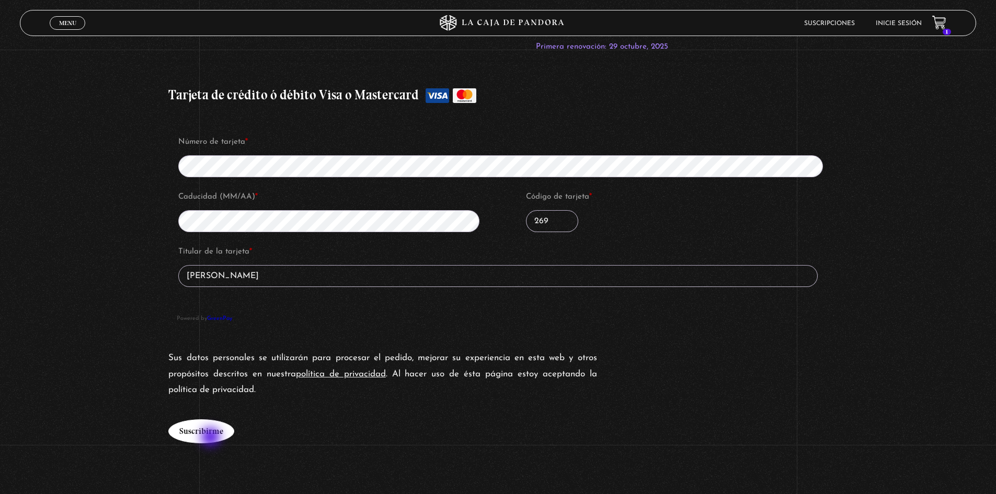
click at [212, 438] on button "Suscribirme" at bounding box center [201, 431] width 66 height 24
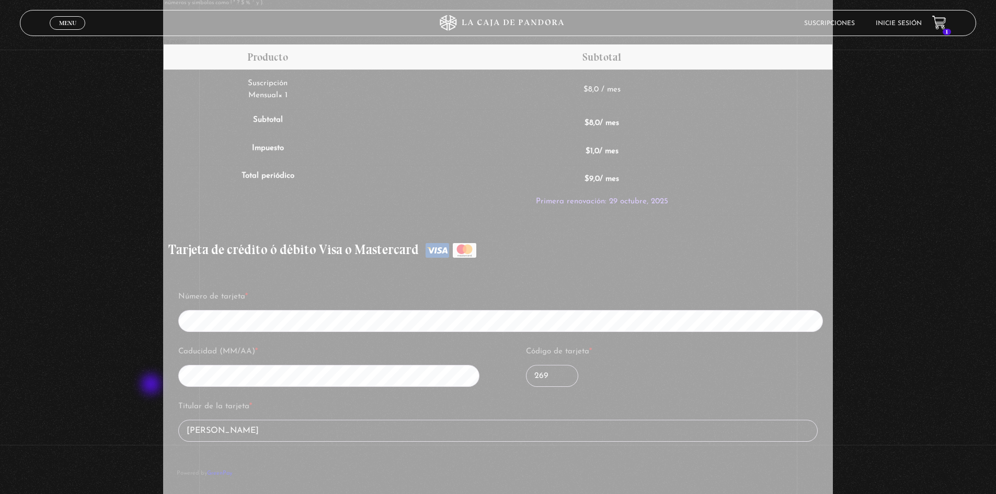
scroll to position [993, 0]
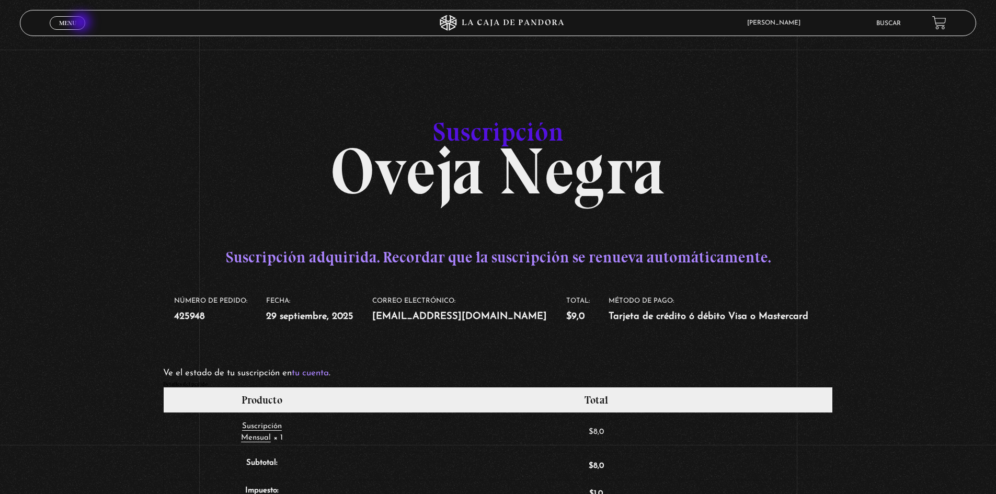
click at [82, 23] on link "Menu Cerrar" at bounding box center [68, 23] width 36 height 14
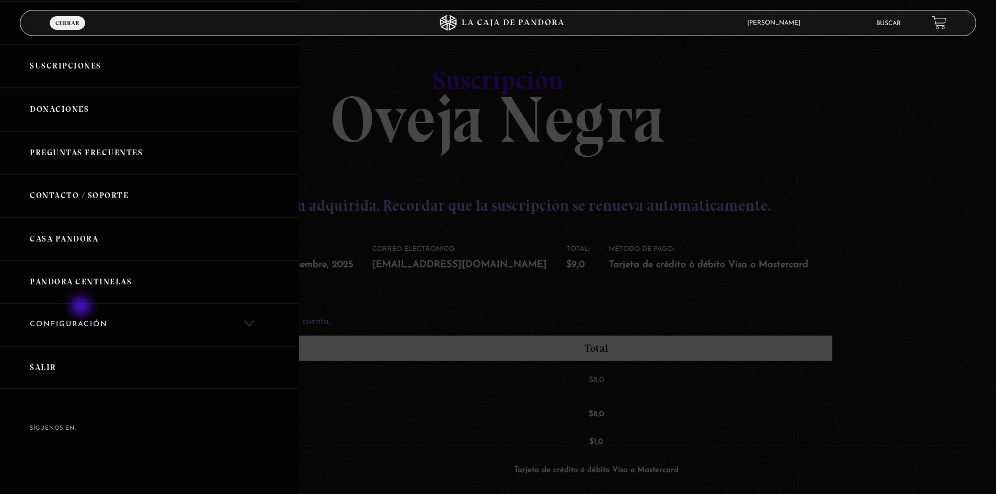
scroll to position [52, 0]
click at [83, 319] on link "Configuración" at bounding box center [149, 325] width 299 height 42
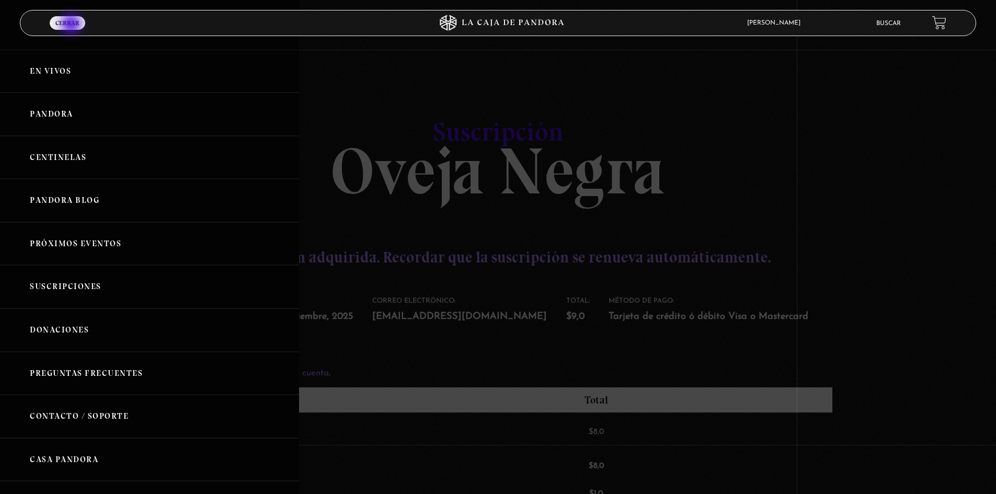
click at [72, 25] on span "Cerrar" at bounding box center [67, 23] width 24 height 6
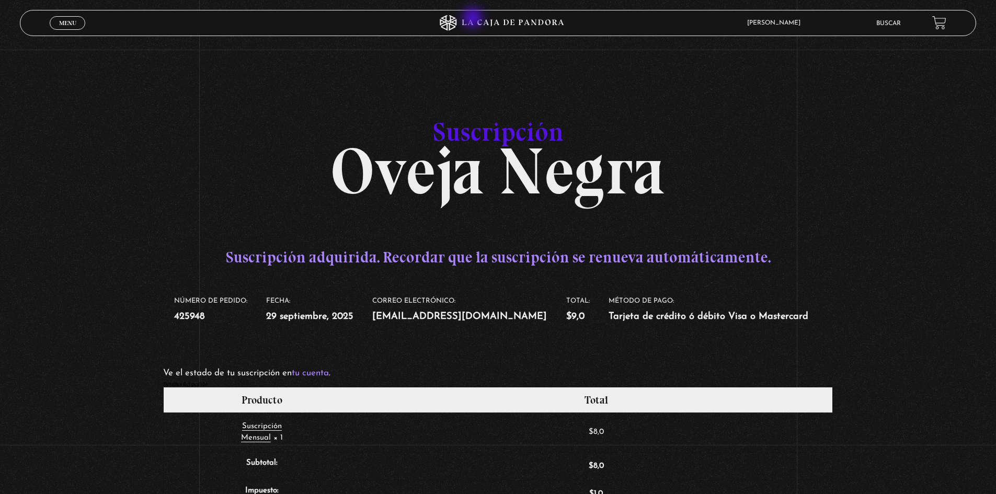
click at [474, 19] on icon at bounding box center [498, 23] width 299 height 16
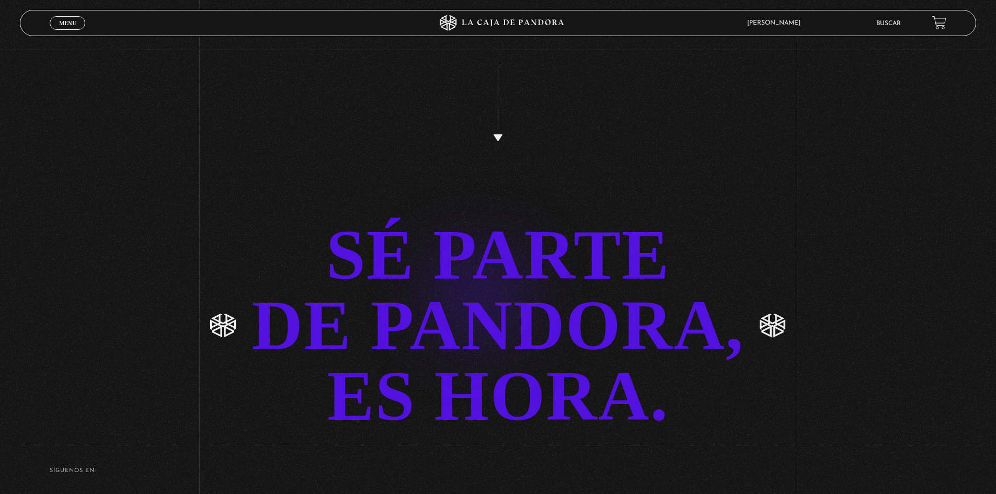
scroll to position [2304, 0]
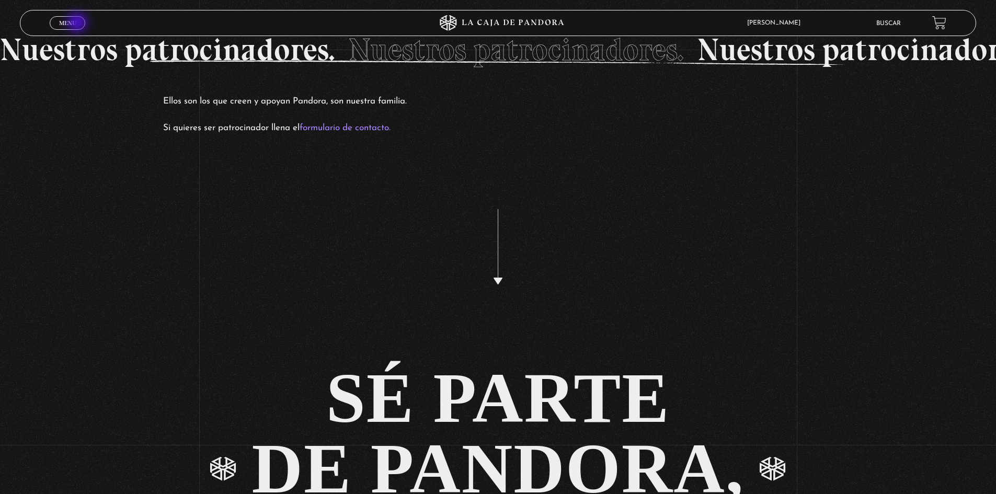
click at [78, 24] on link "Menu Cerrar" at bounding box center [68, 23] width 36 height 14
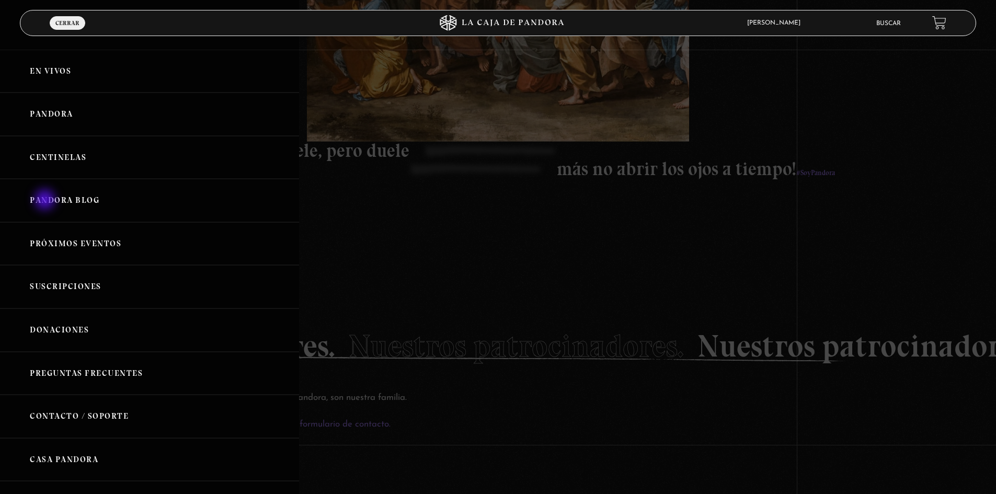
scroll to position [1991, 0]
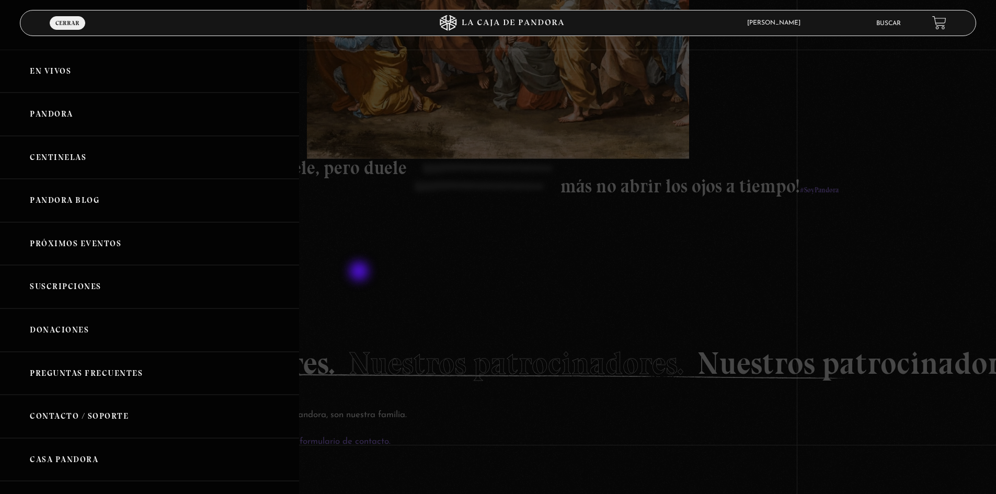
click at [445, 277] on div at bounding box center [498, 247] width 996 height 494
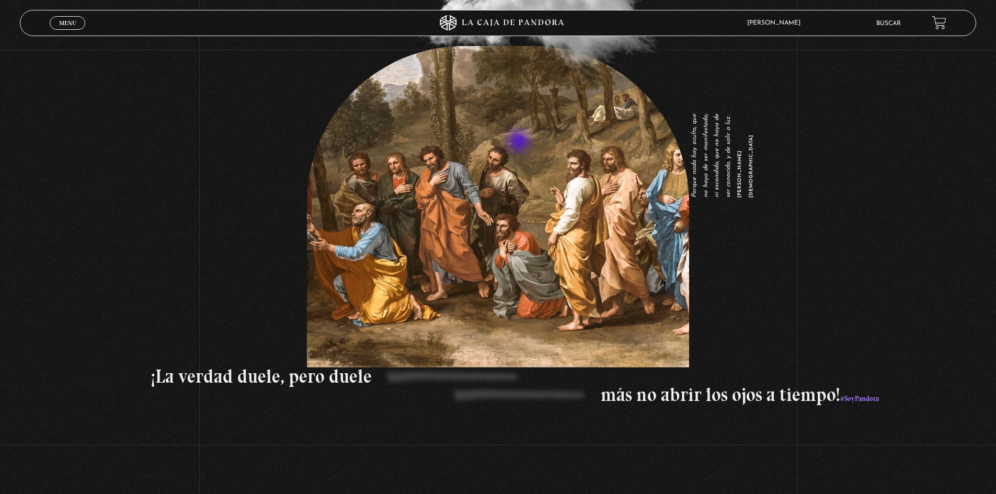
scroll to position [1781, 0]
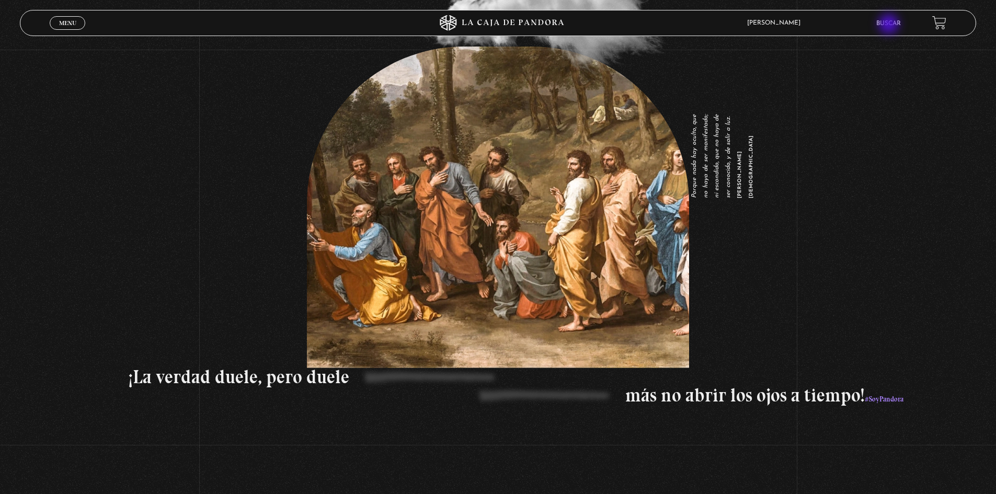
click at [890, 25] on link "Buscar" at bounding box center [888, 23] width 25 height 6
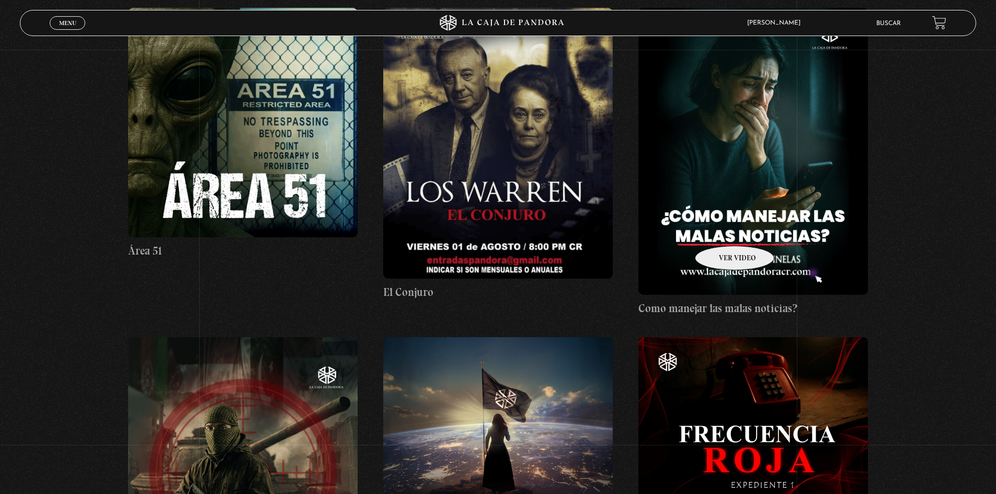
scroll to position [575, 0]
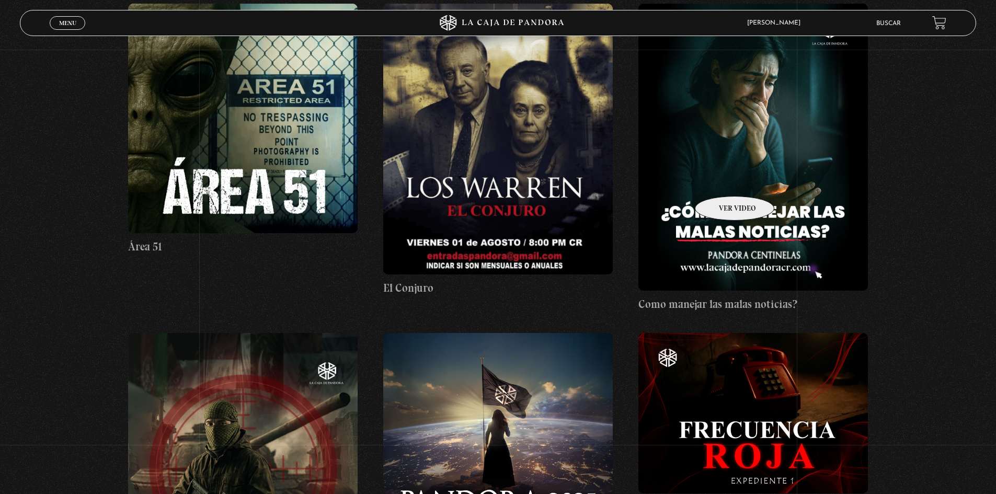
click at [721, 180] on figure at bounding box center [753, 147] width 230 height 287
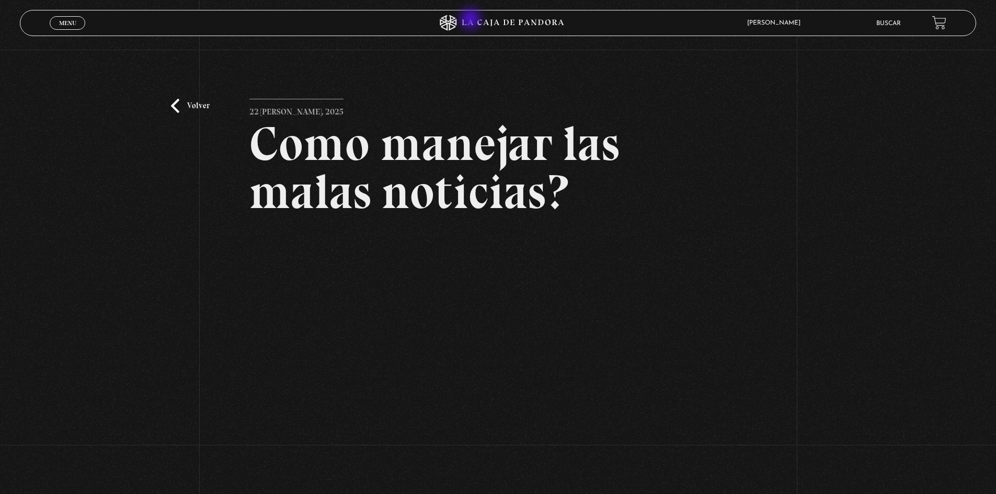
click at [472, 20] on icon at bounding box center [498, 23] width 299 height 16
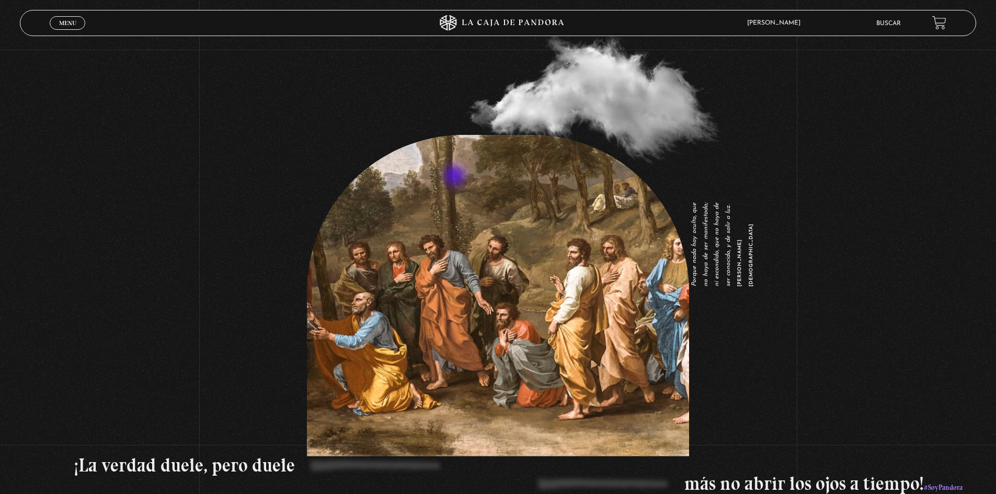
scroll to position [1677, 0]
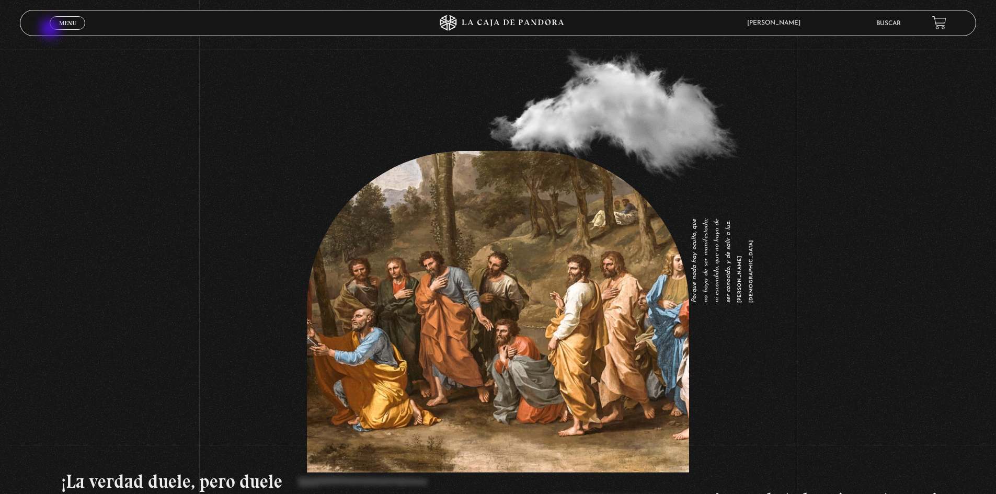
click at [51, 30] on div "Menu Cerrar" at bounding box center [199, 22] width 299 height 25
click at [60, 27] on link "Menu Cerrar" at bounding box center [68, 23] width 36 height 14
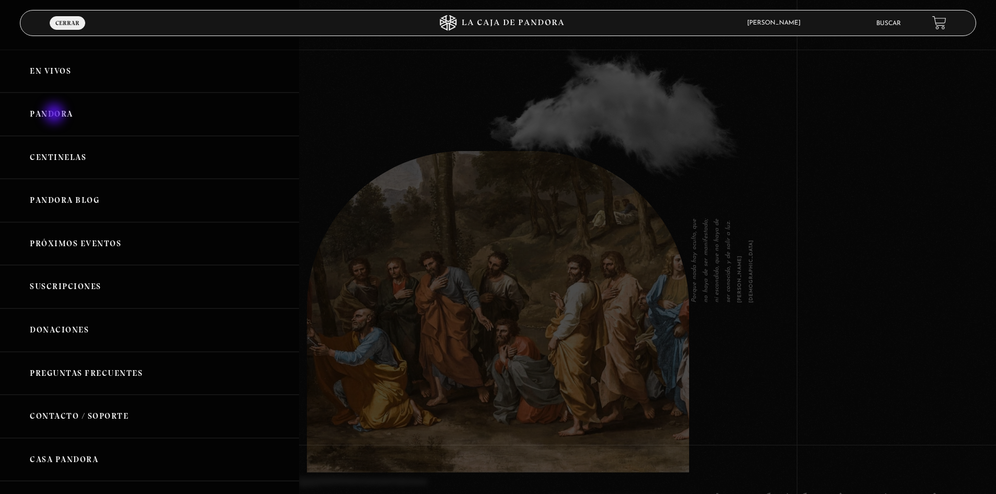
click at [55, 115] on link "Pandora" at bounding box center [149, 114] width 299 height 43
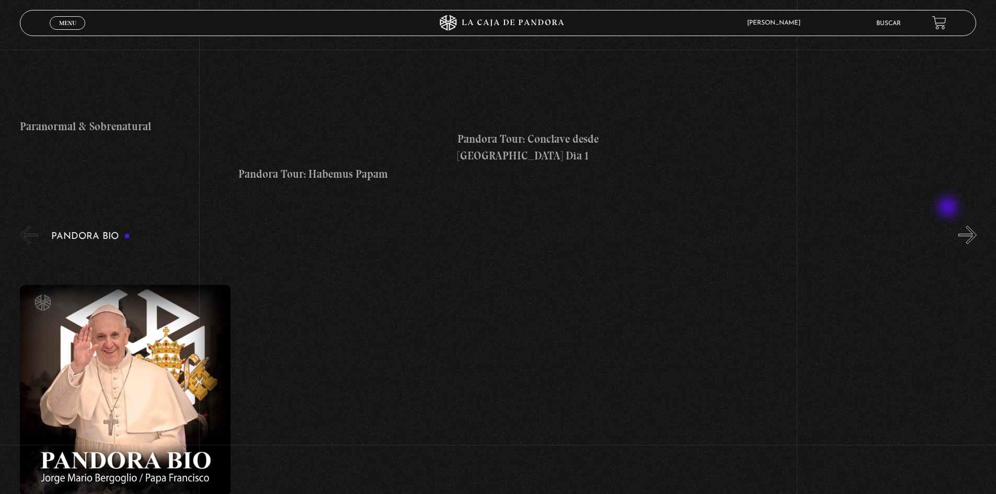
scroll to position [1150, 0]
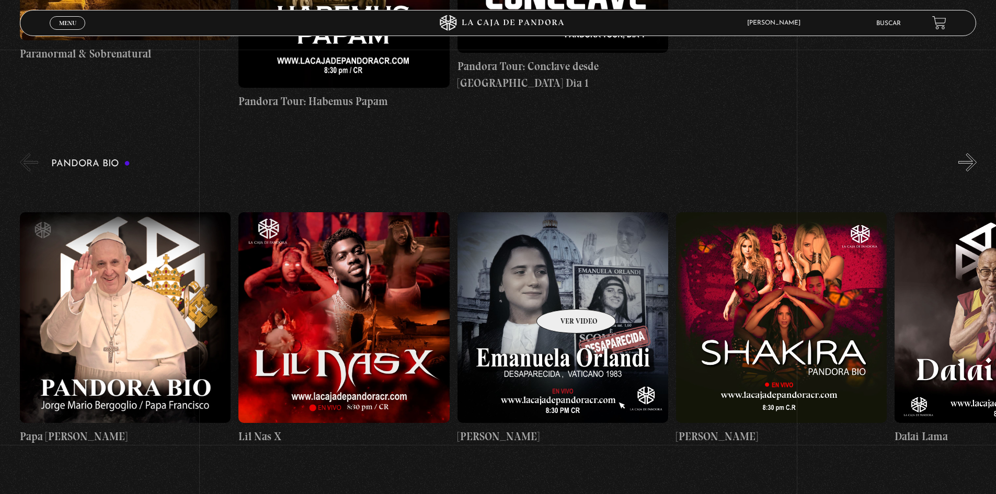
click at [563, 293] on figure at bounding box center [563, 317] width 211 height 211
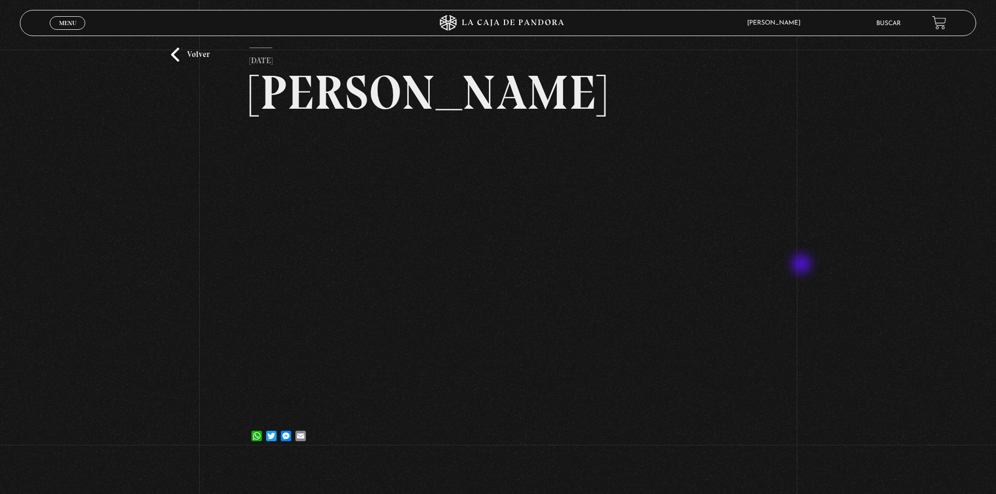
scroll to position [52, 0]
click at [787, 23] on span "[PERSON_NAME]" at bounding box center [776, 23] width 69 height 6
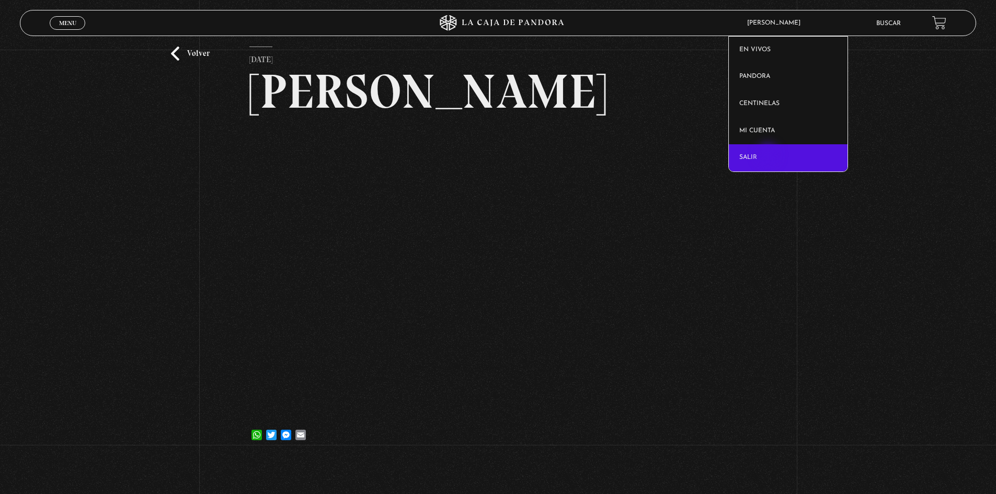
click at [769, 156] on link "Salir" at bounding box center [788, 157] width 119 height 27
